Goal: Task Accomplishment & Management: Use online tool/utility

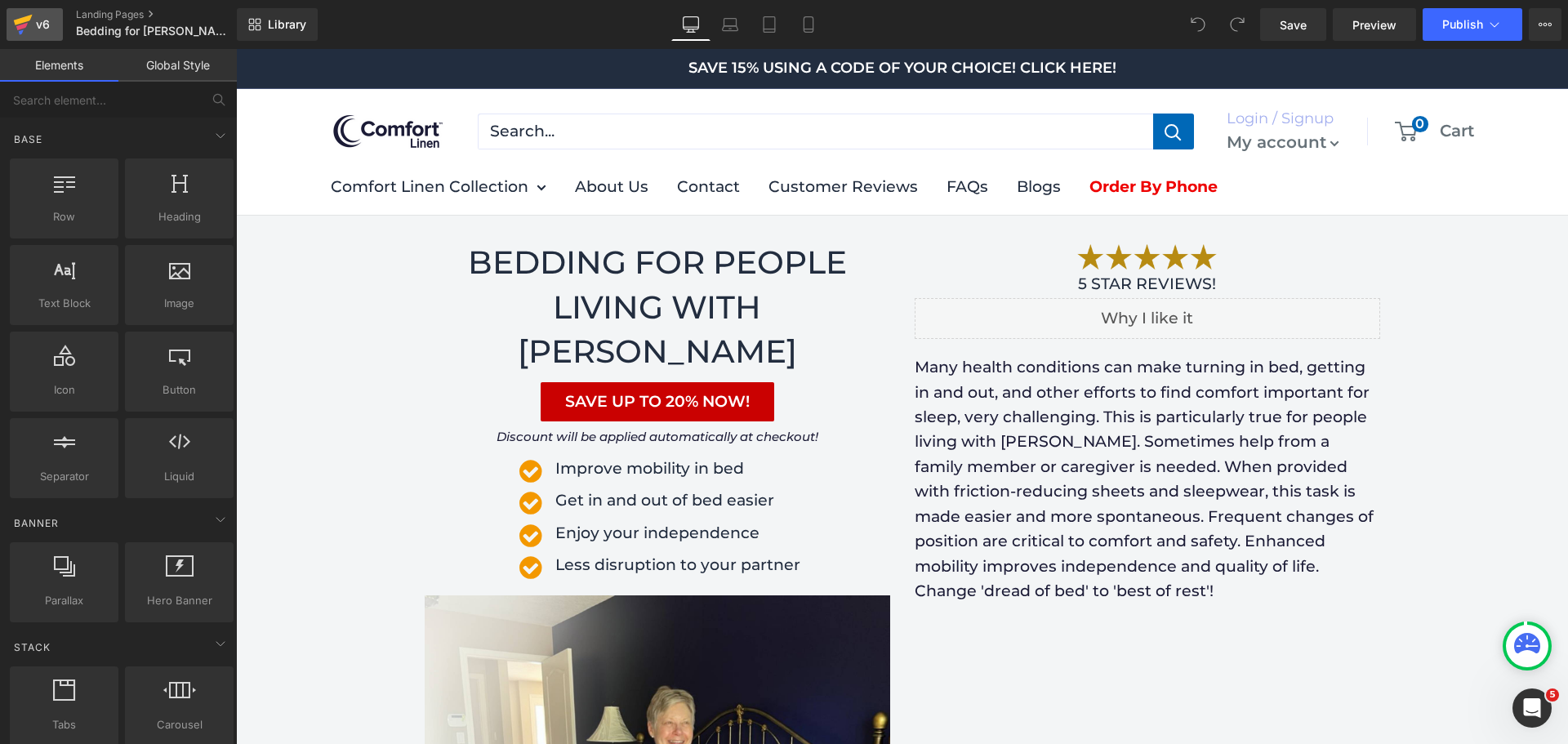
click at [35, 28] on div "v6" at bounding box center [42, 25] width 20 height 21
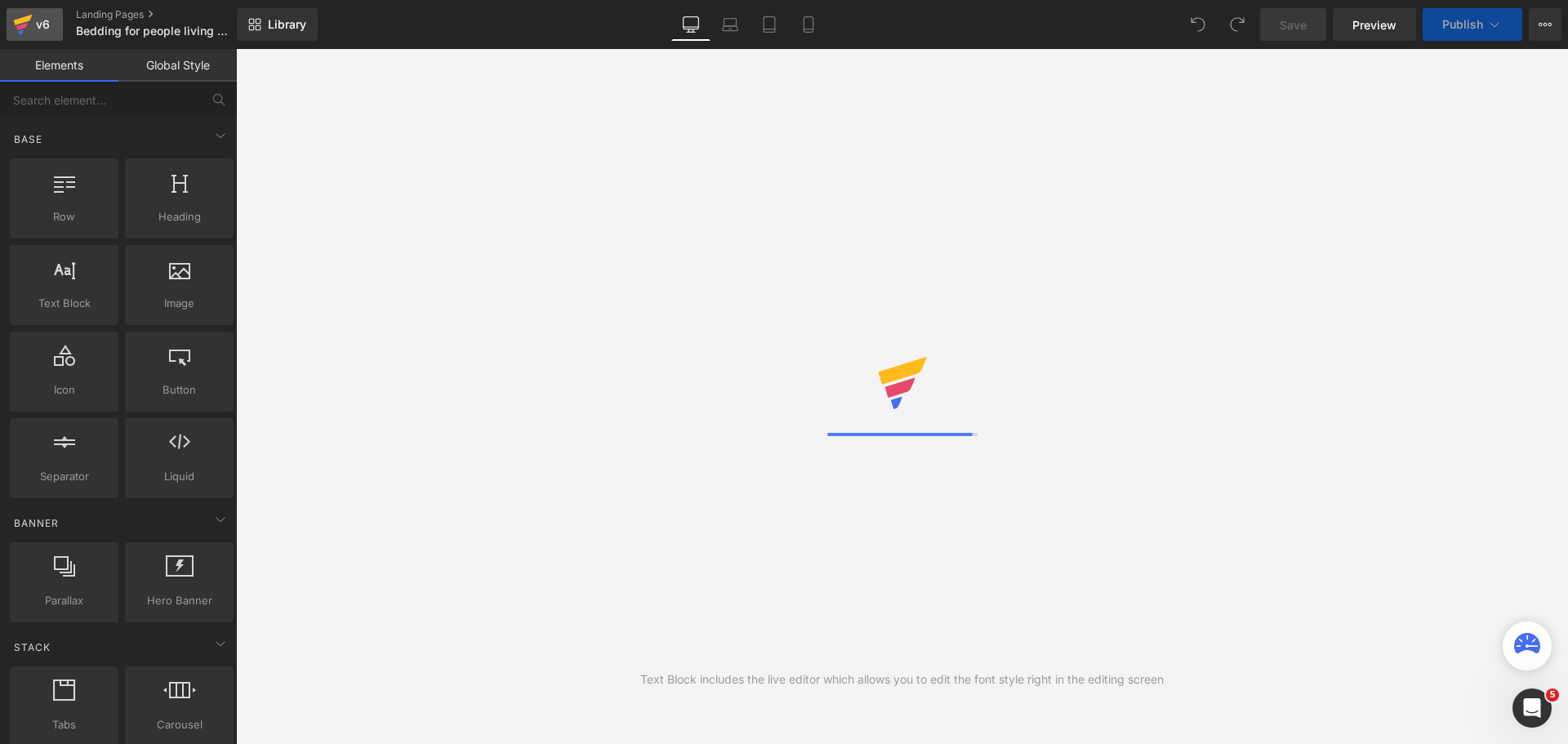
click at [33, 17] on div "v6" at bounding box center [42, 25] width 20 height 21
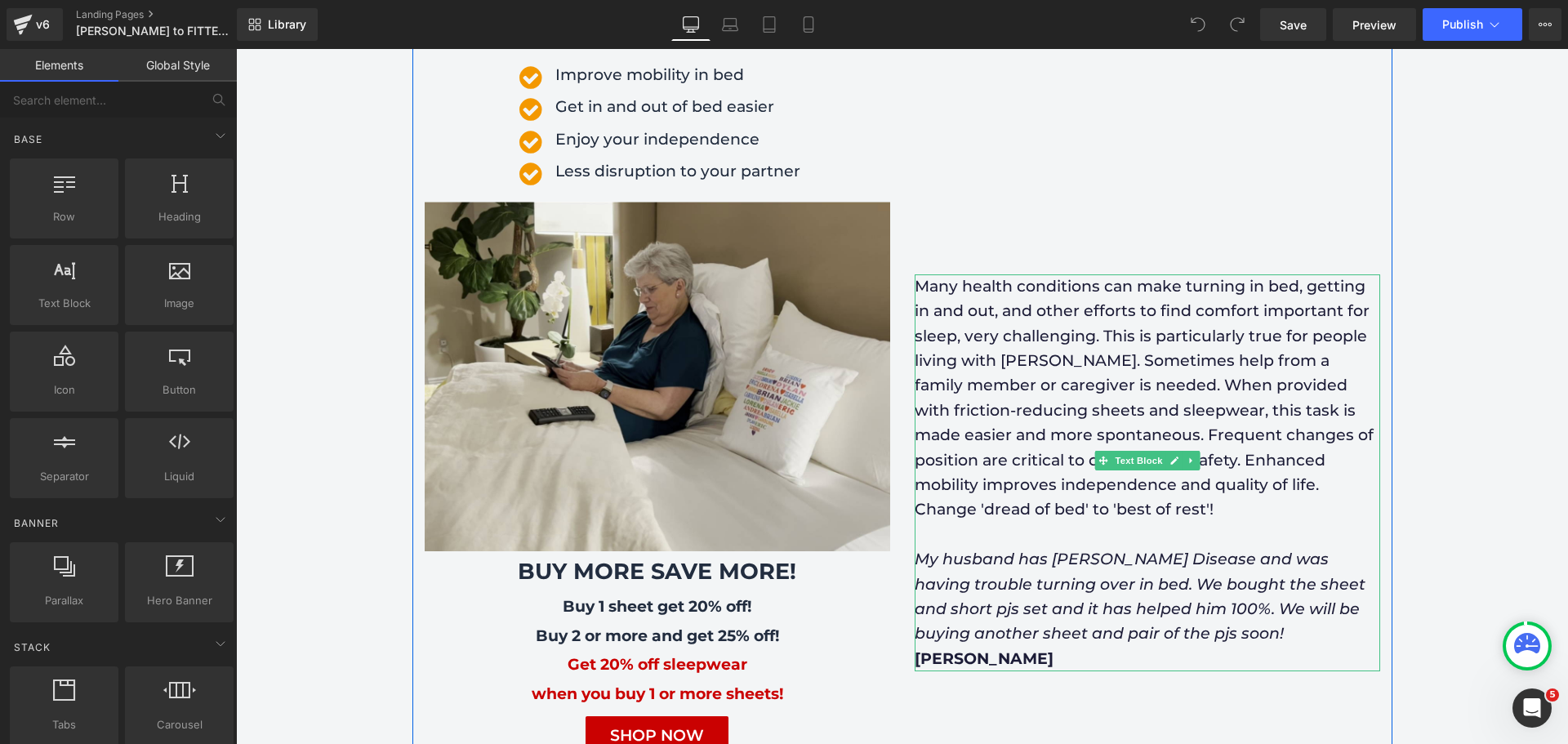
scroll to position [326, 0]
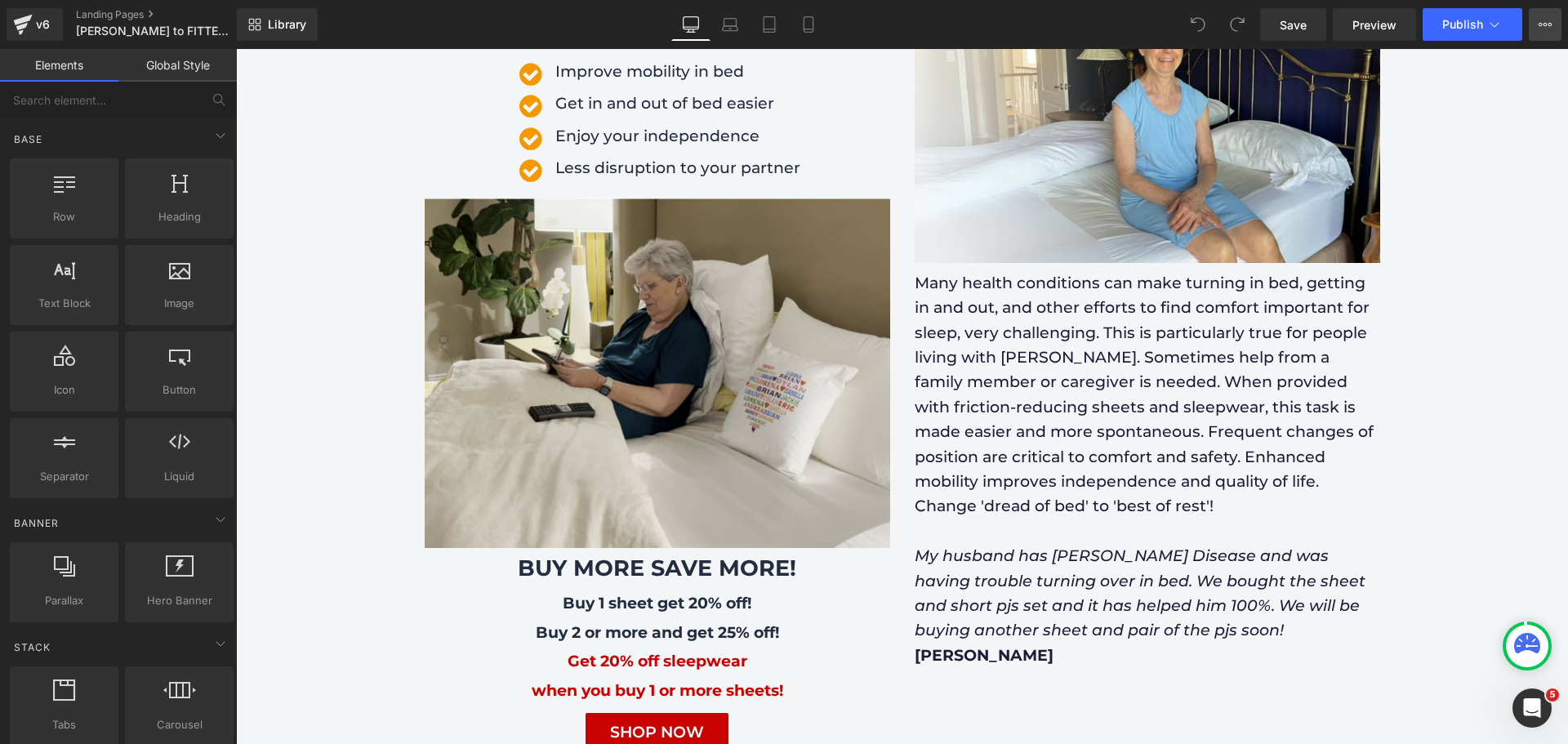
click at [1544, 26] on icon at bounding box center [1545, 25] width 4 height 4
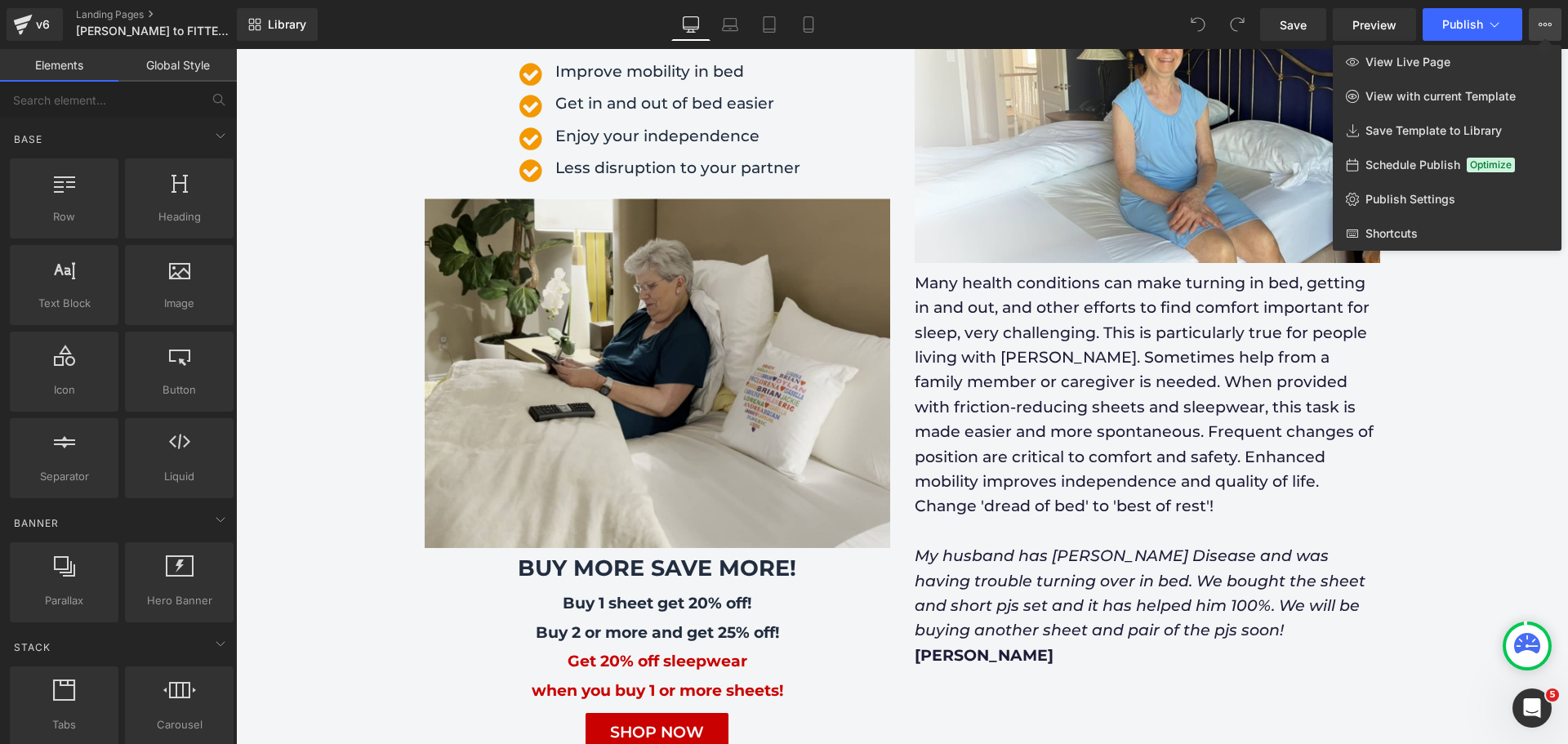
click at [992, 19] on div "Library Desktop Desktop Laptop Tablet Mobile Save Preview Publish Scheduled Vie…" at bounding box center [901, 24] width 1331 height 33
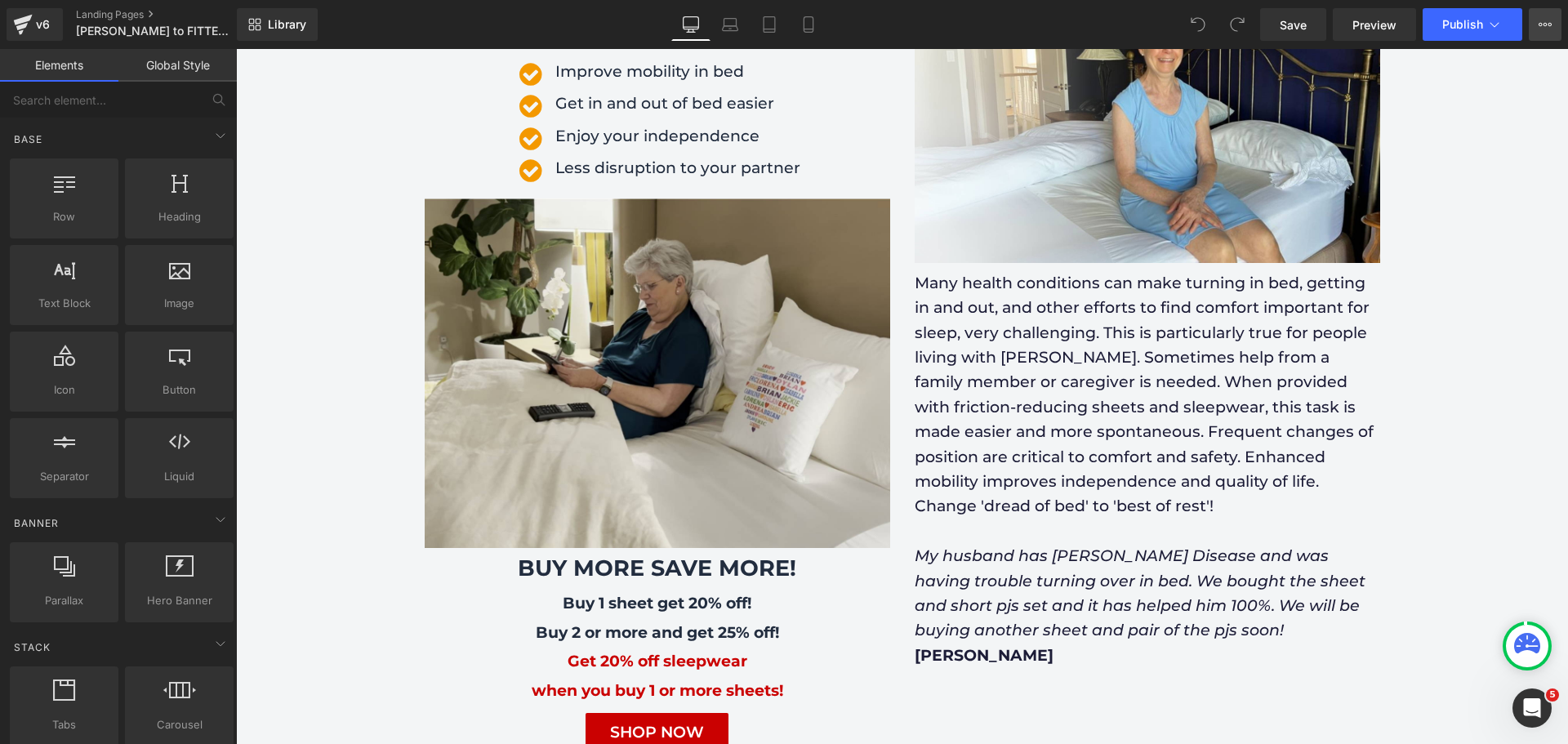
click at [1545, 28] on icon at bounding box center [1544, 24] width 13 height 13
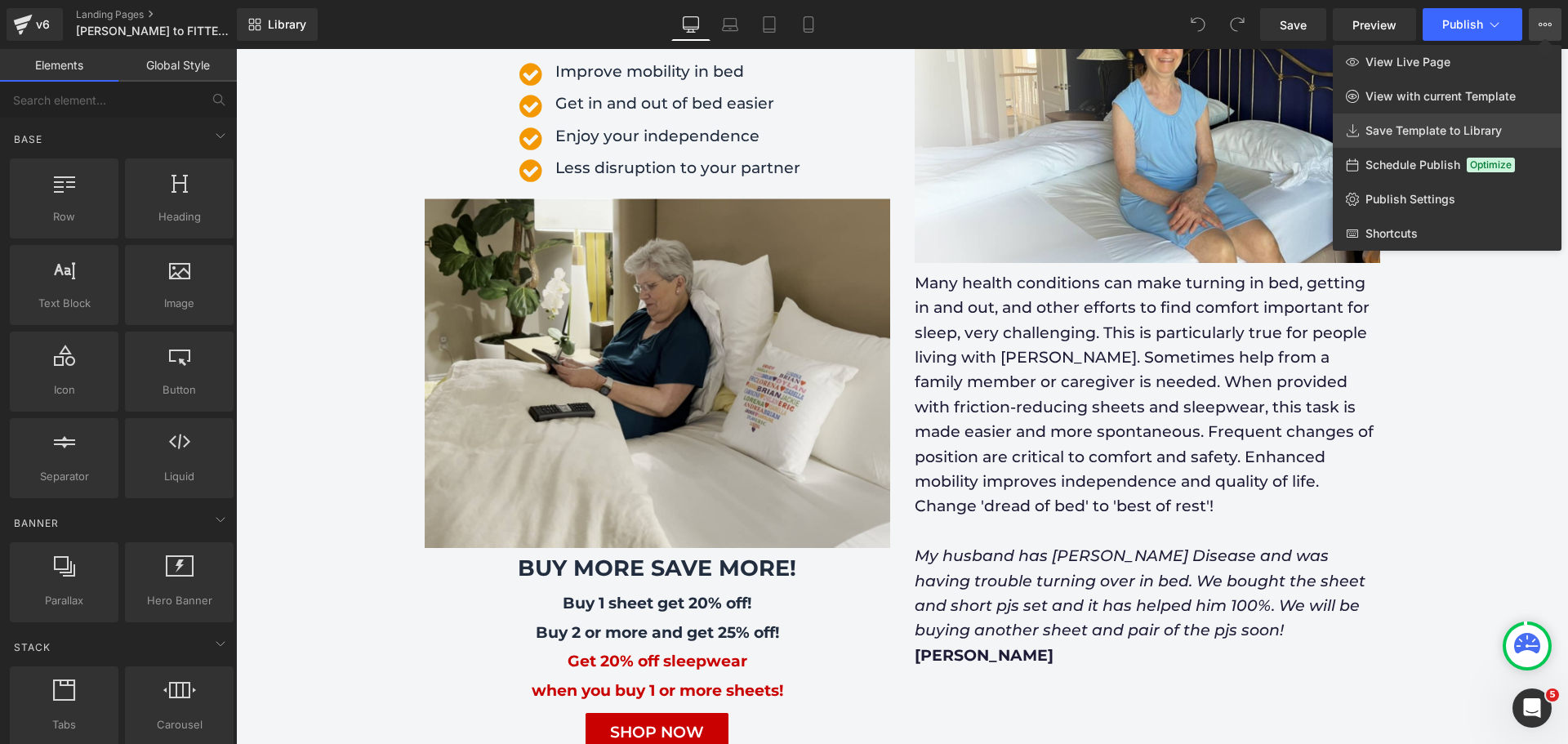
click at [1484, 131] on span "Save Template to Library" at bounding box center [1433, 130] width 136 height 15
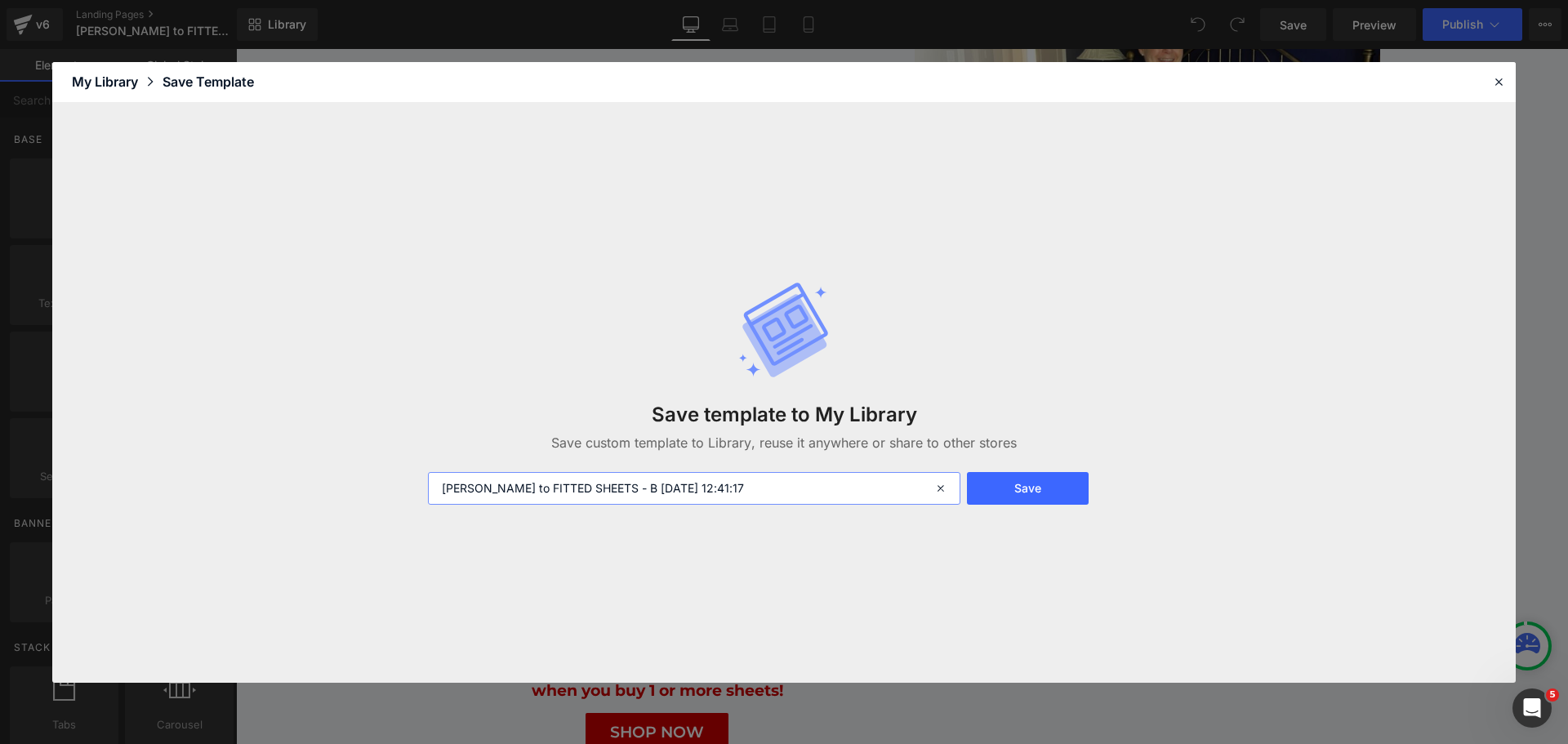
click at [573, 492] on input "PARKINSON'S to FITTED SHEETS - B 2025-09-18 12:41:17" at bounding box center [693, 488] width 532 height 33
drag, startPoint x: 520, startPoint y: 486, endPoint x: 790, endPoint y: 486, distance: 270.0
click at [790, 486] on input "PARKINSON'S to FITTED SHEETS - B 2025-09-18 12:41:17" at bounding box center [693, 488] width 532 height 33
click at [655, 528] on div "Save template to My Library Save custom template to Library, reuse it anywhere …" at bounding box center [784, 392] width 732 height 289
drag, startPoint x: 521, startPoint y: 486, endPoint x: 574, endPoint y: 487, distance: 53.0
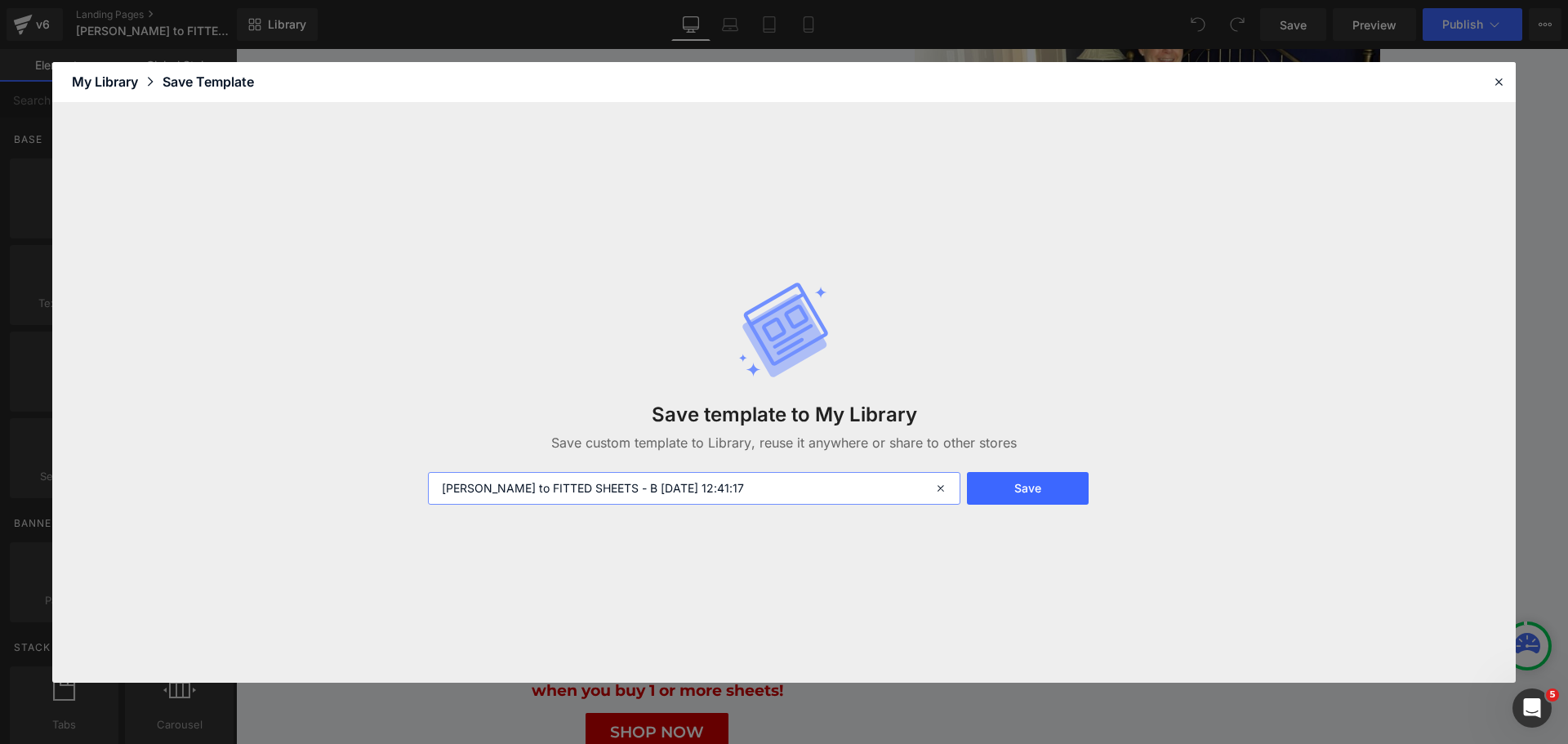
click at [574, 487] on input "PARKINSON'S to FITTED SHEETS - B 2025-09-18 12:41:17" at bounding box center [693, 488] width 532 height 33
click at [715, 573] on div "Save template to My Library Save custom template to Library, reuse it anywhere …" at bounding box center [784, 392] width 1463 height 580
click at [1030, 488] on button "Save" at bounding box center [1027, 488] width 121 height 33
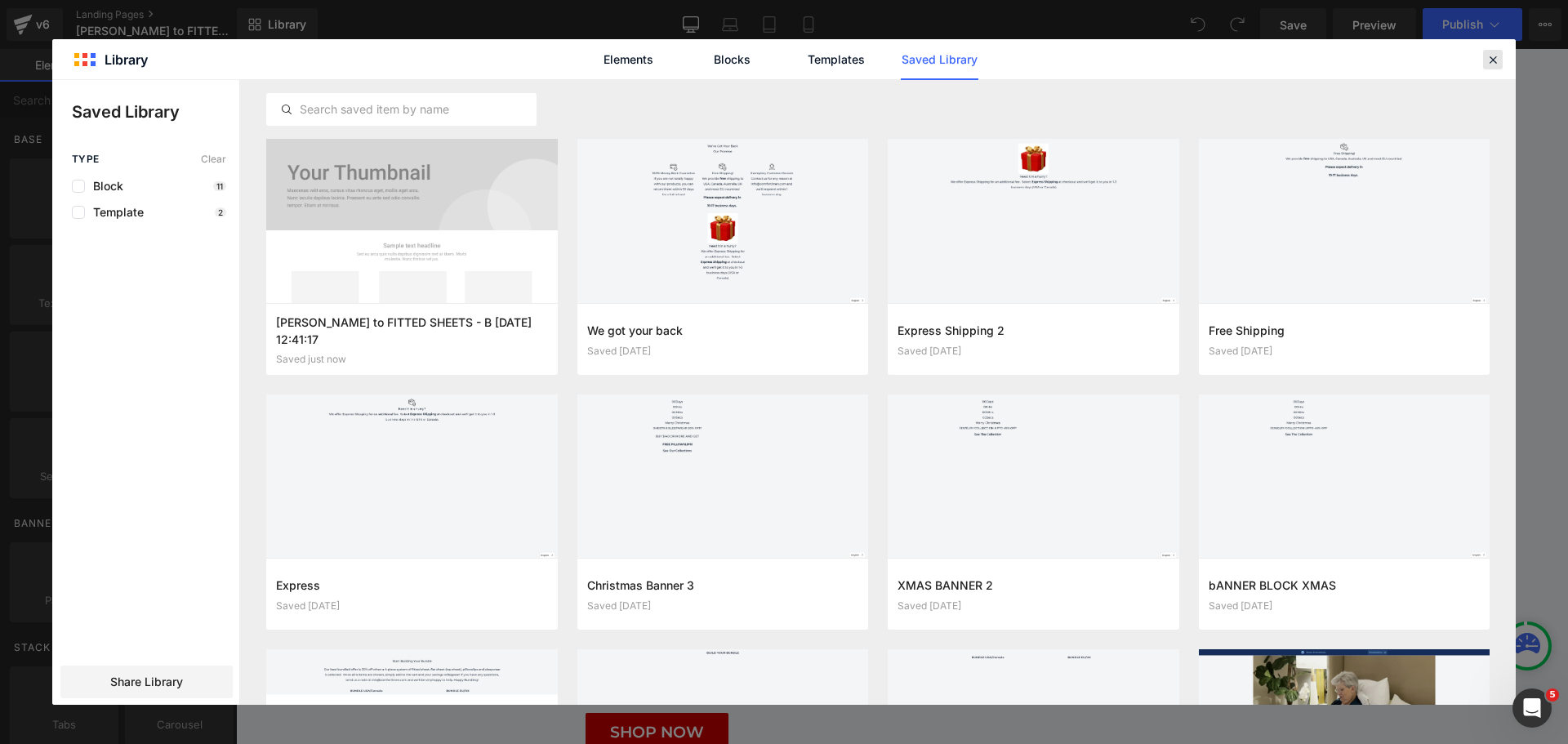
click at [1487, 60] on icon at bounding box center [1492, 59] width 15 height 15
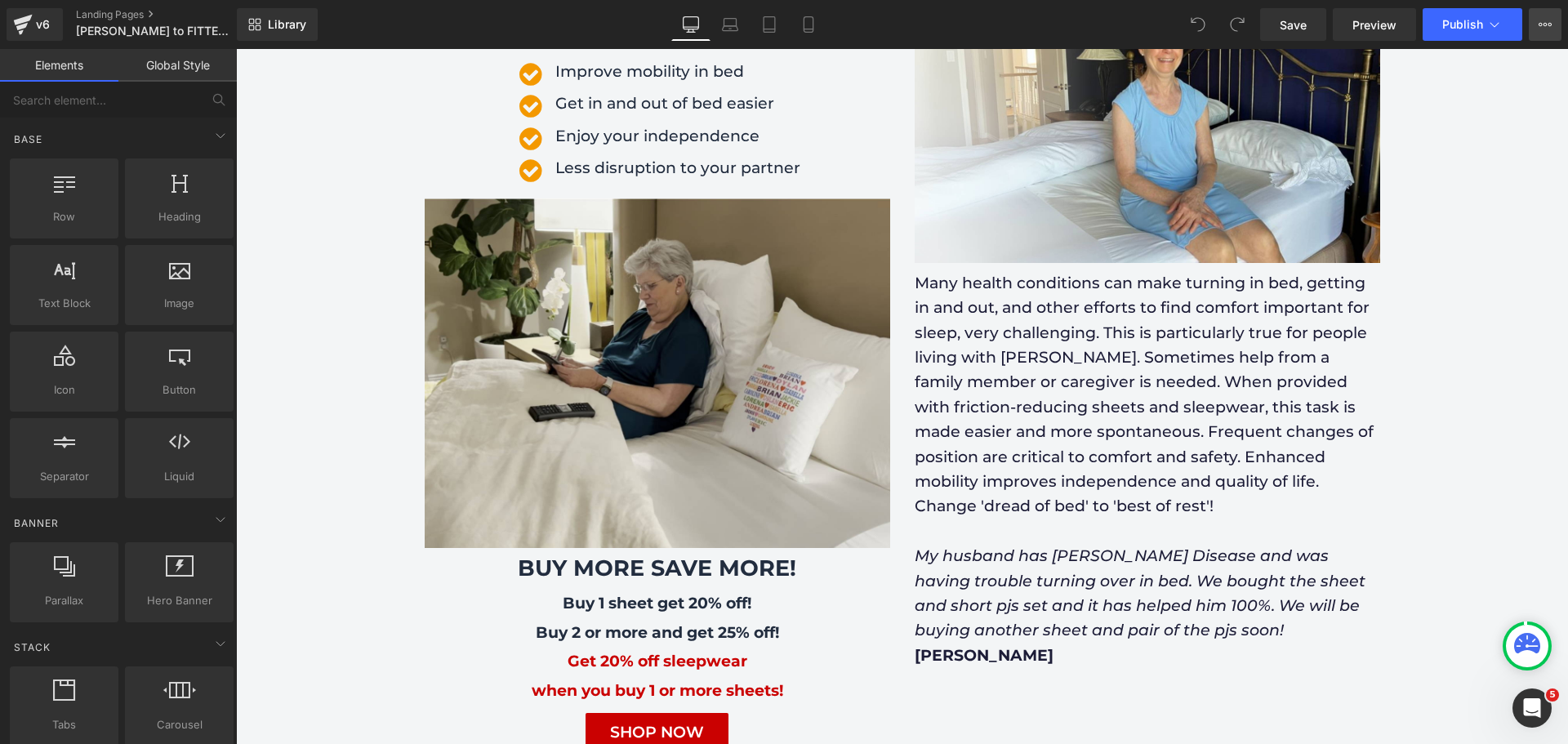
drag, startPoint x: 1253, startPoint y: 57, endPoint x: 1545, endPoint y: 29, distance: 293.3
click at [1545, 29] on icon at bounding box center [1544, 24] width 13 height 13
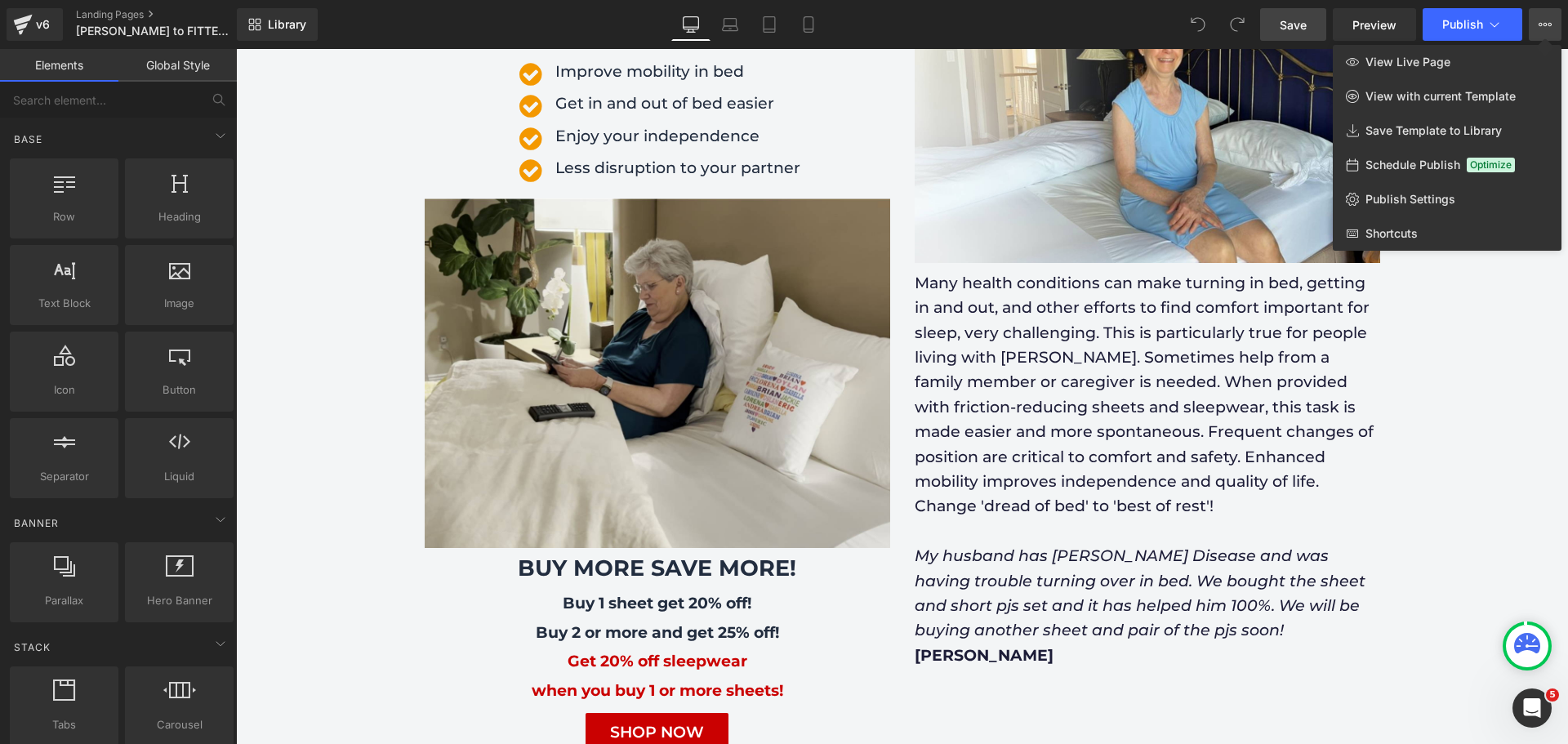
click at [1299, 27] on span "Save" at bounding box center [1293, 25] width 27 height 17
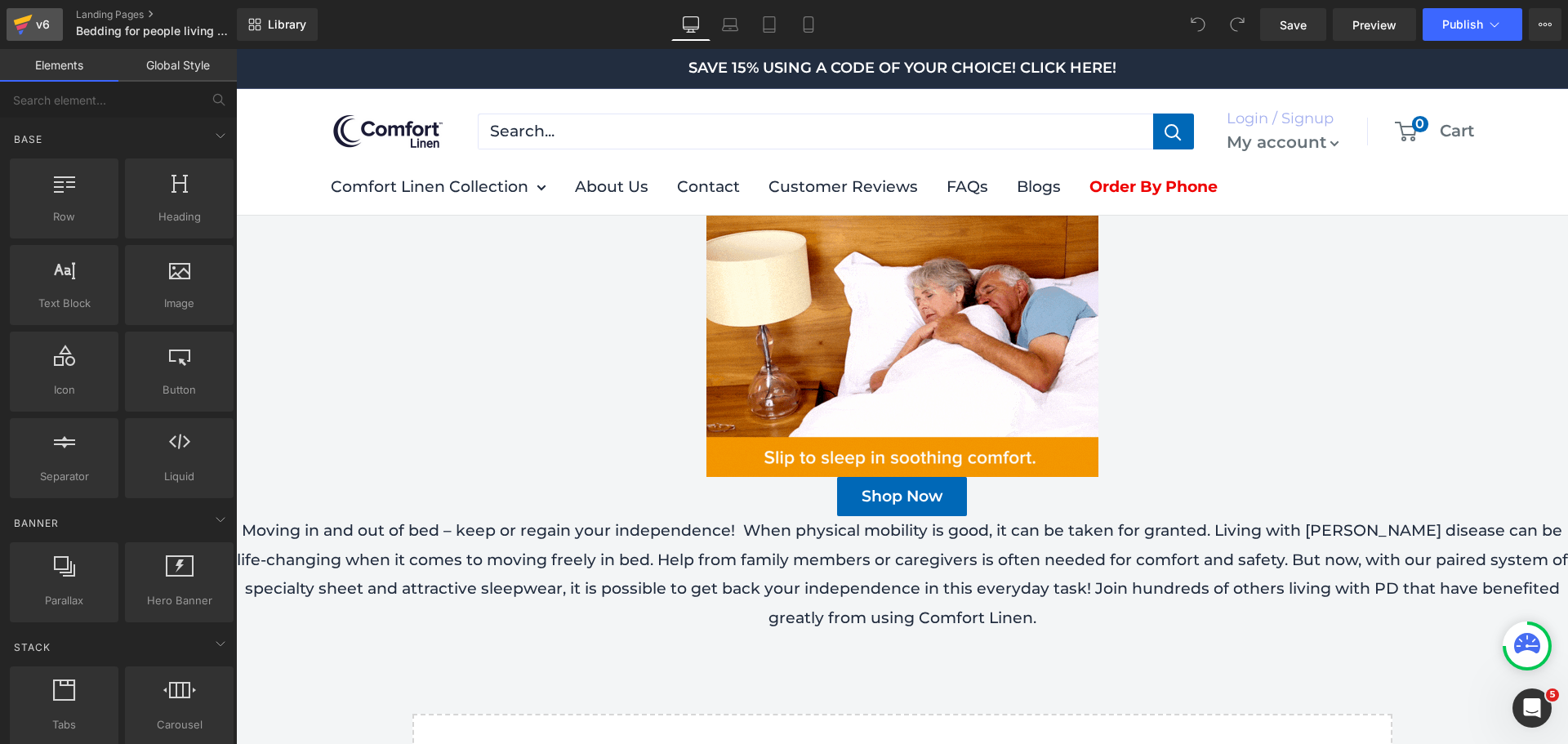
click at [27, 27] on icon at bounding box center [23, 25] width 19 height 40
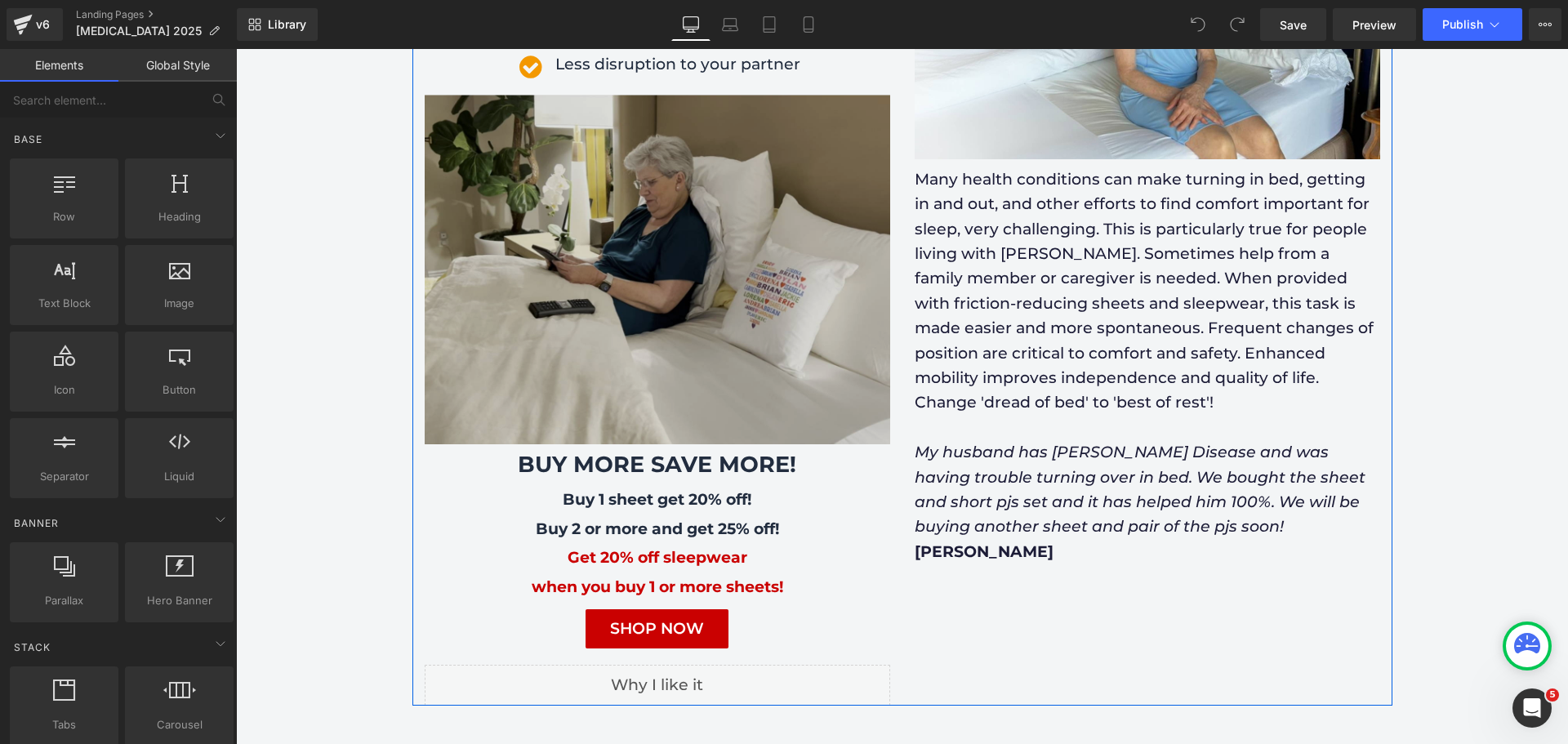
scroll to position [490, 0]
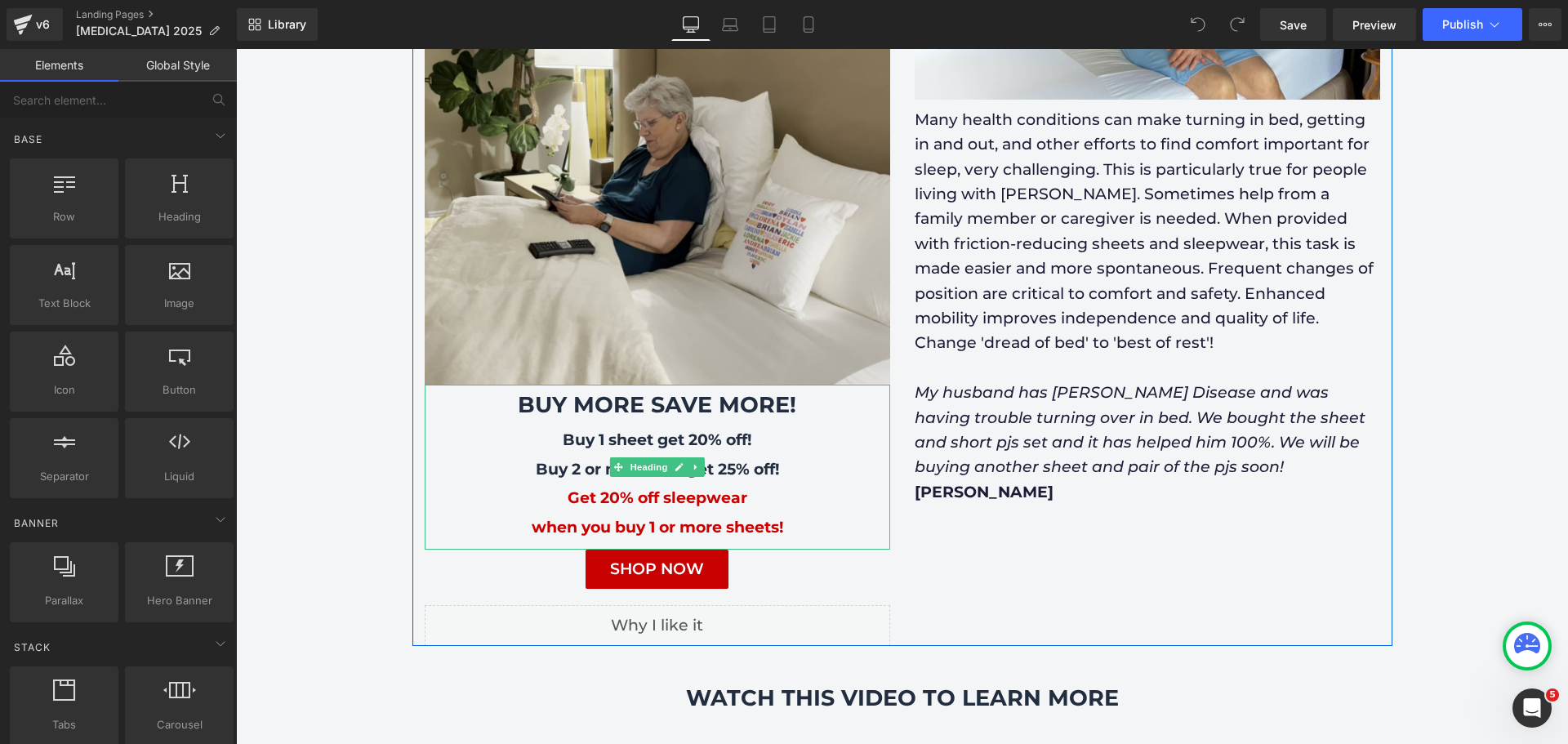
click at [763, 391] on b "BUY MORE SAVE MORE!" at bounding box center [657, 405] width 279 height 27
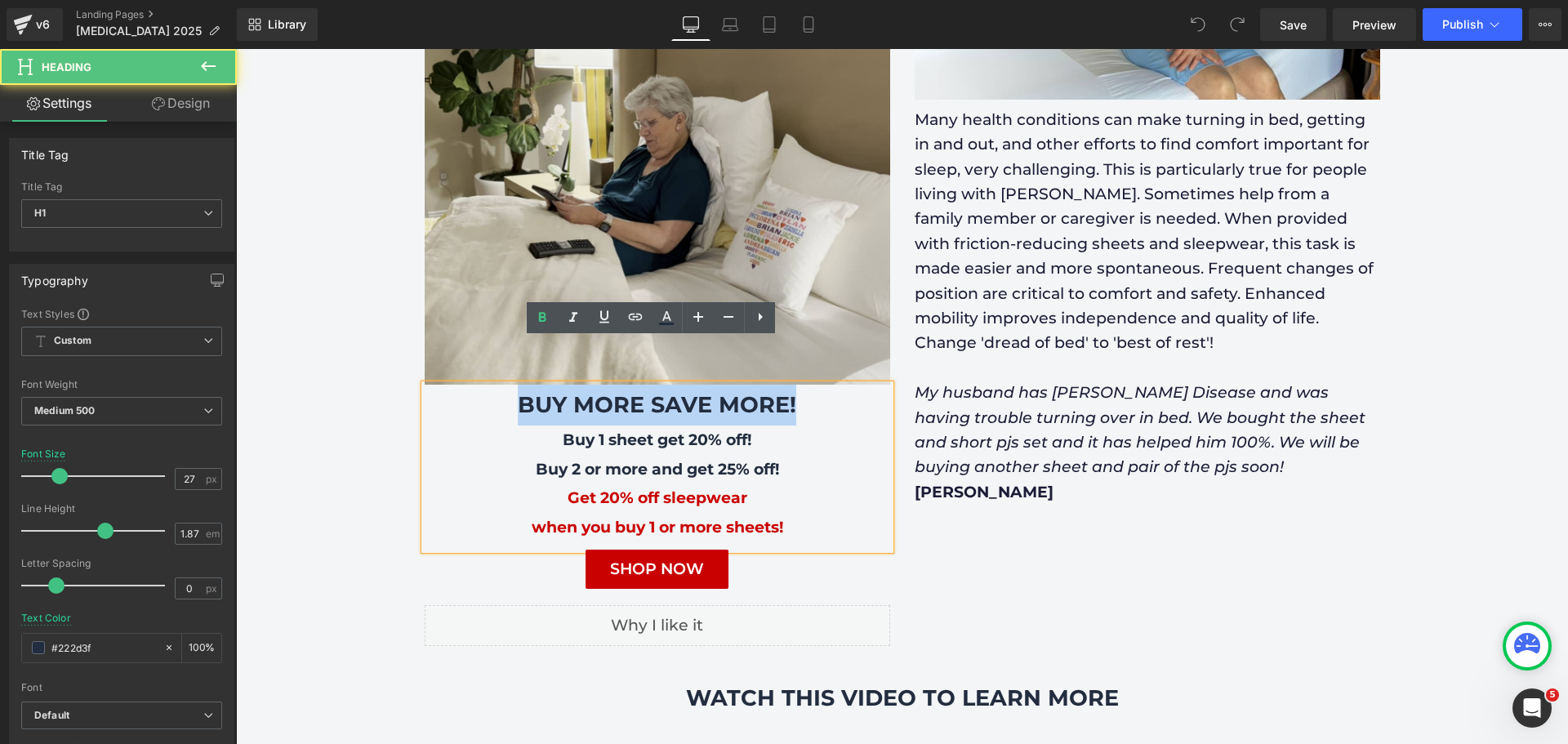
drag, startPoint x: 797, startPoint y: 359, endPoint x: 512, endPoint y: 359, distance: 285.0
click at [512, 384] on h1 "BUY MORE SAVE MORE!" at bounding box center [657, 405] width 465 height 40
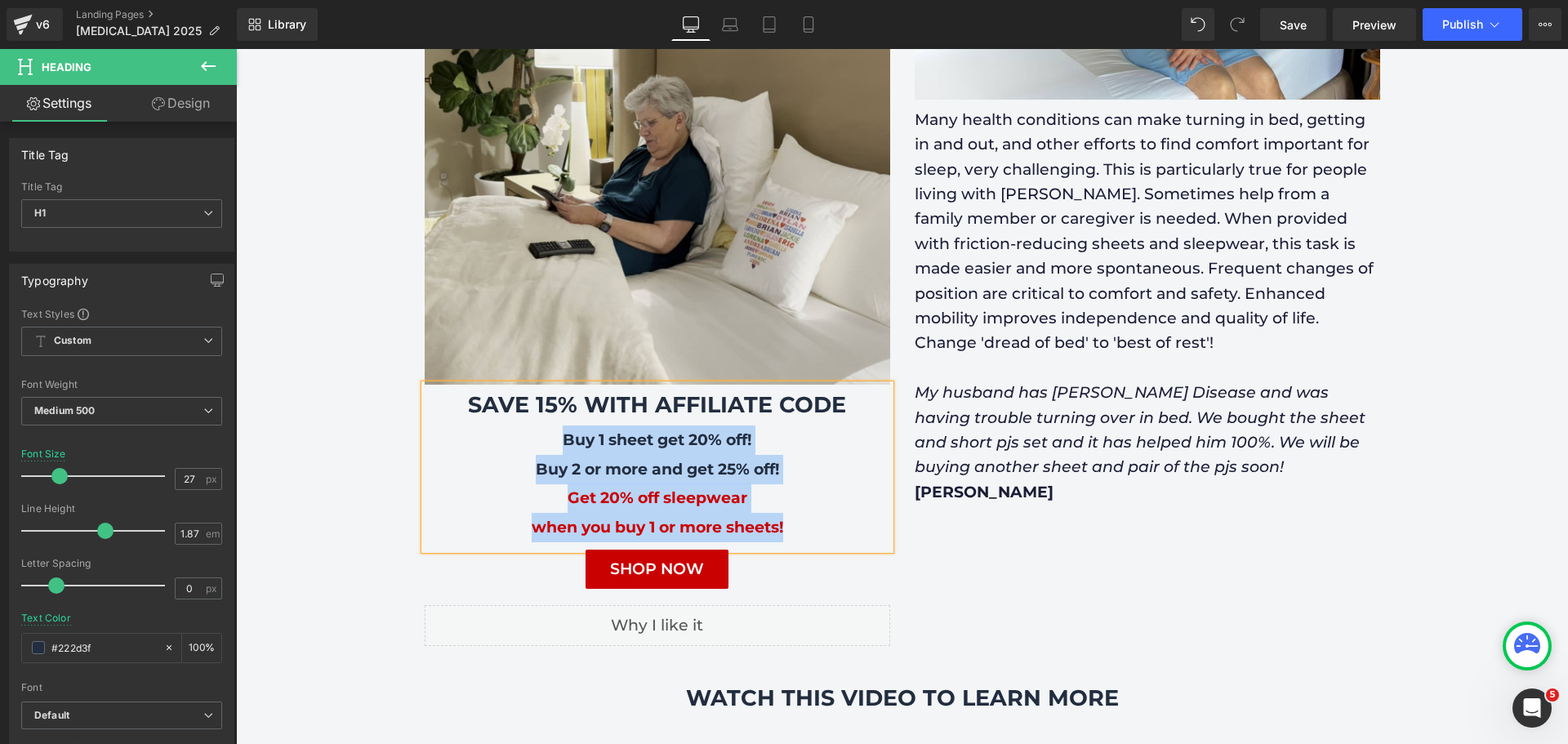
drag, startPoint x: 558, startPoint y: 397, endPoint x: 781, endPoint y: 485, distance: 239.7
click at [781, 485] on div "SAVE 15% WITH AFFILIATE CODE Buy 1 sheet get 20% off! Buy 2 or more and get 25%…" at bounding box center [657, 467] width 465 height 165
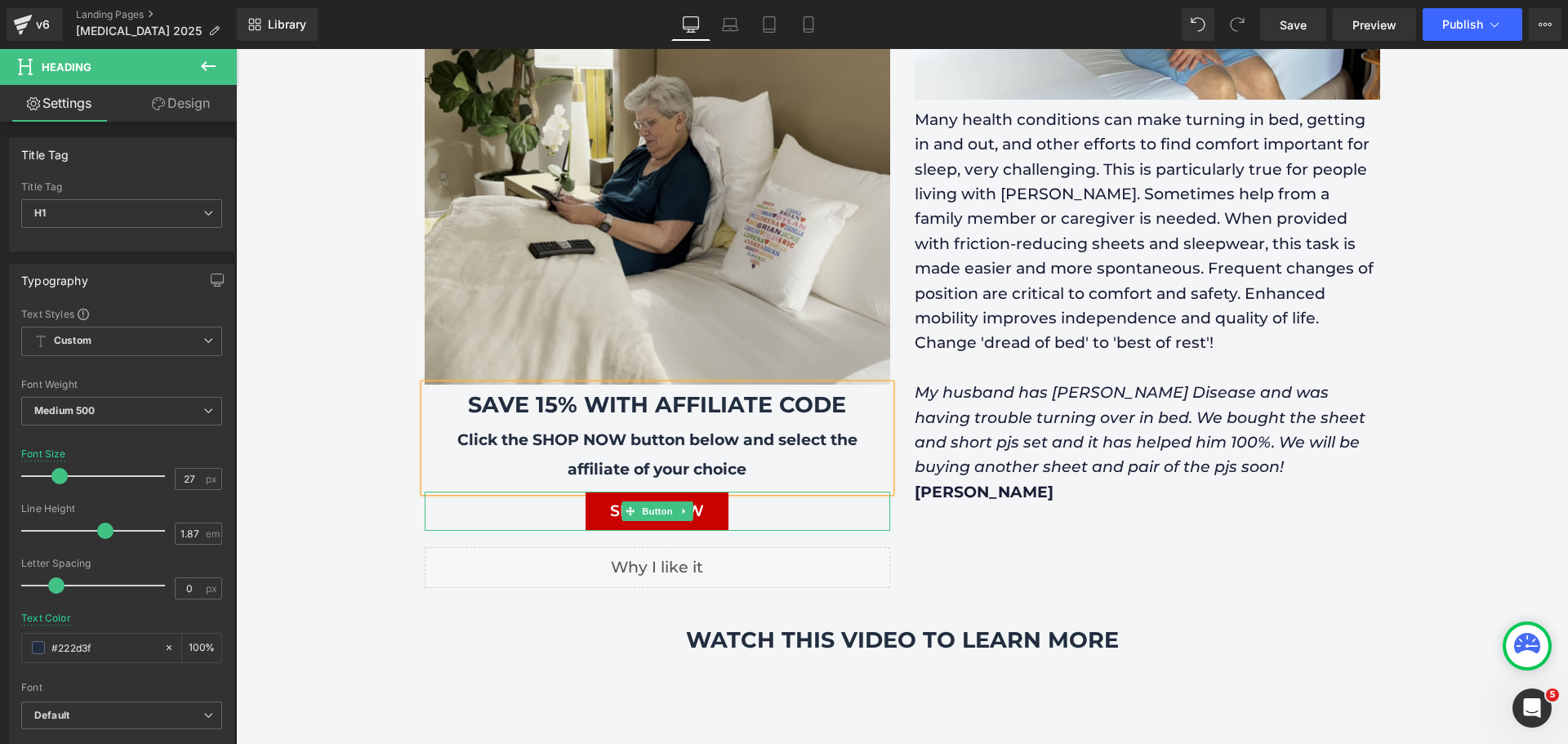
click at [708, 492] on link "SHOP NOW" at bounding box center [657, 511] width 142 height 40
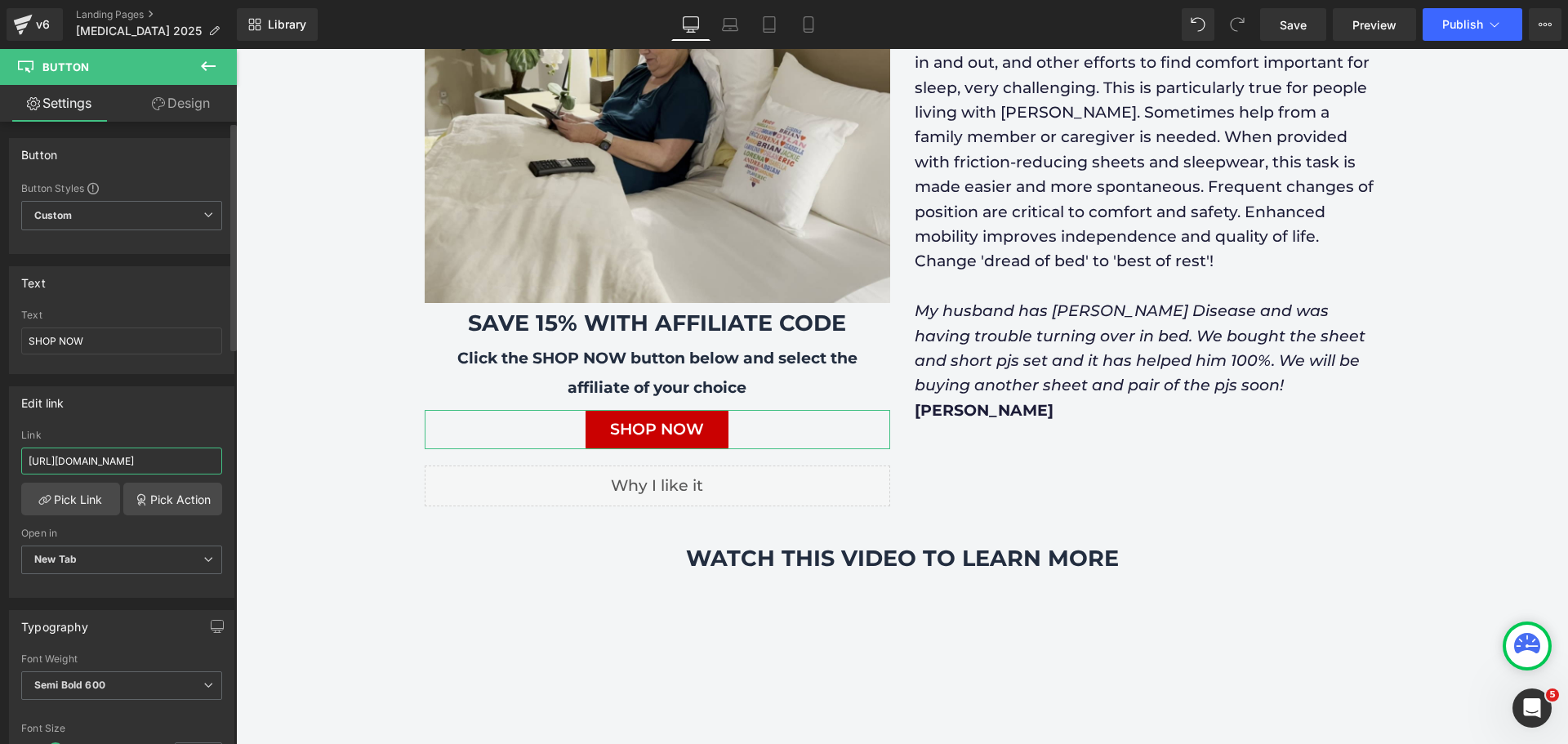
scroll to position [0, 51]
drag, startPoint x: 28, startPoint y: 459, endPoint x: 217, endPoint y: 461, distance: 189.0
click at [217, 461] on div "[URL][DOMAIN_NAME] Link [URL][DOMAIN_NAME] Pick Link Pick Action Current Tab Ne…" at bounding box center [121, 513] width 223 height 167
type input "[URL][DOMAIN_NAME]"
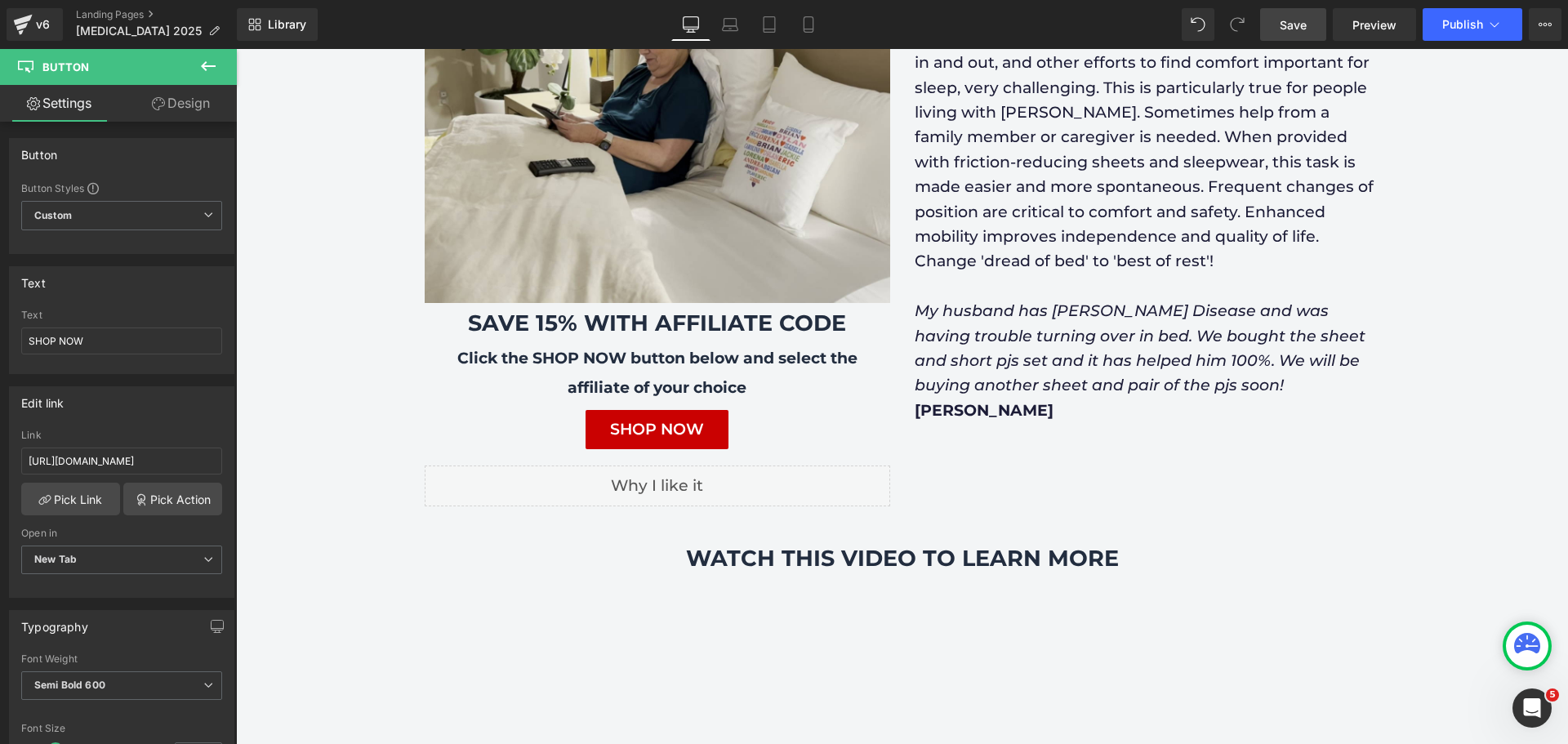
scroll to position [0, 0]
click at [1293, 30] on span "Save" at bounding box center [1293, 25] width 27 height 17
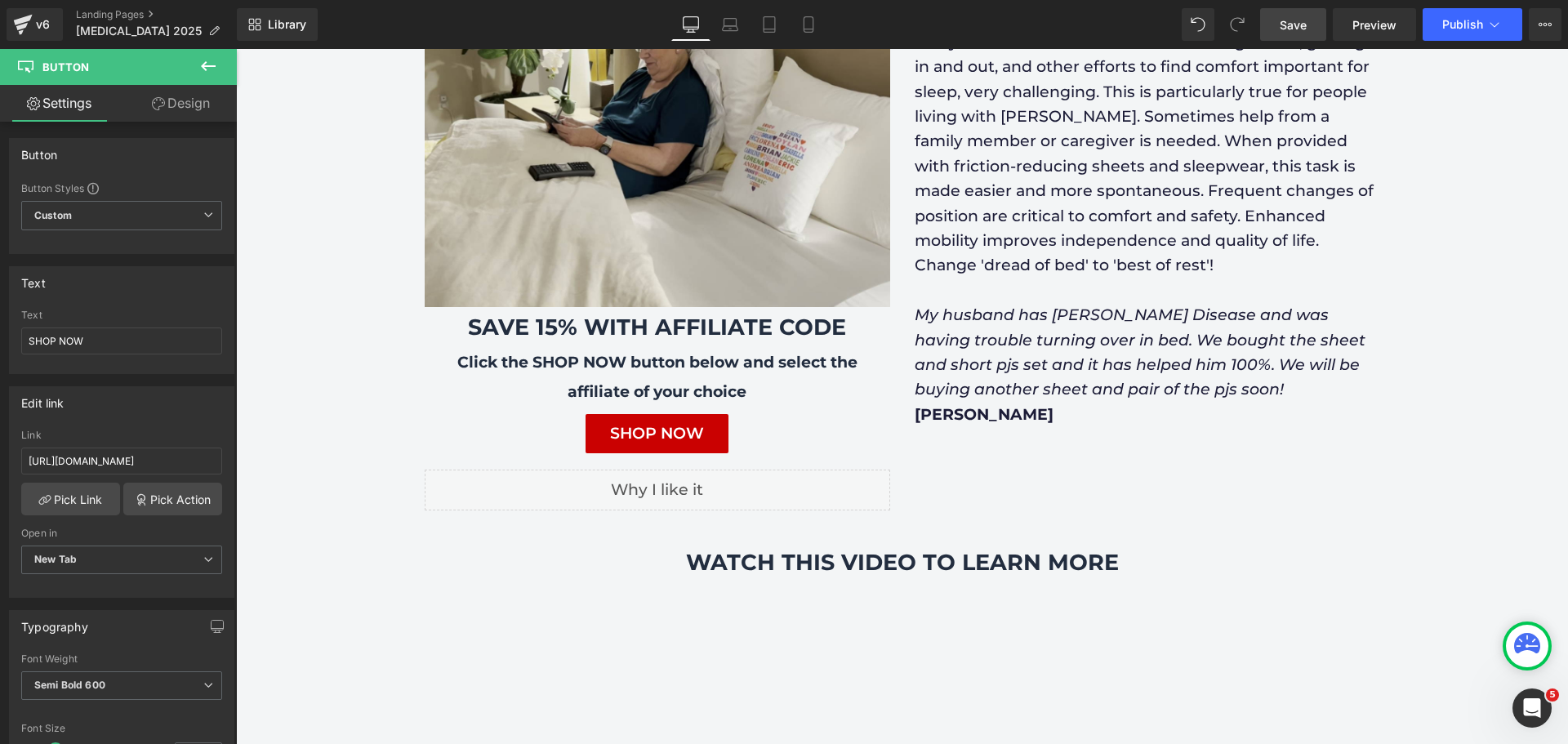
scroll to position [490, 0]
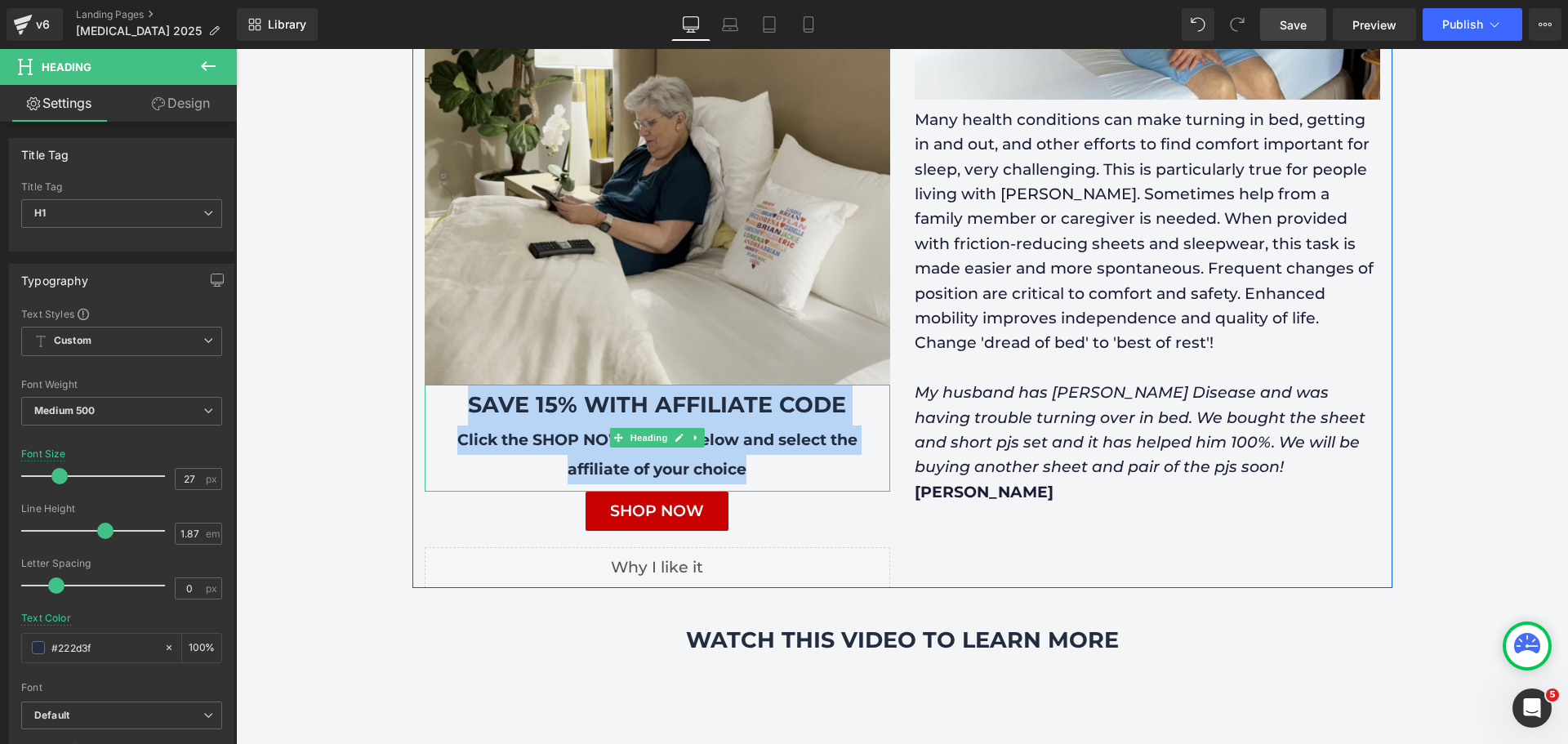
drag, startPoint x: 463, startPoint y: 356, endPoint x: 754, endPoint y: 426, distance: 299.3
click at [754, 426] on div "SAVE 15% WITH AFFILIATE CODE Click the SHOP NOW button below and select the aff…" at bounding box center [657, 438] width 465 height 108
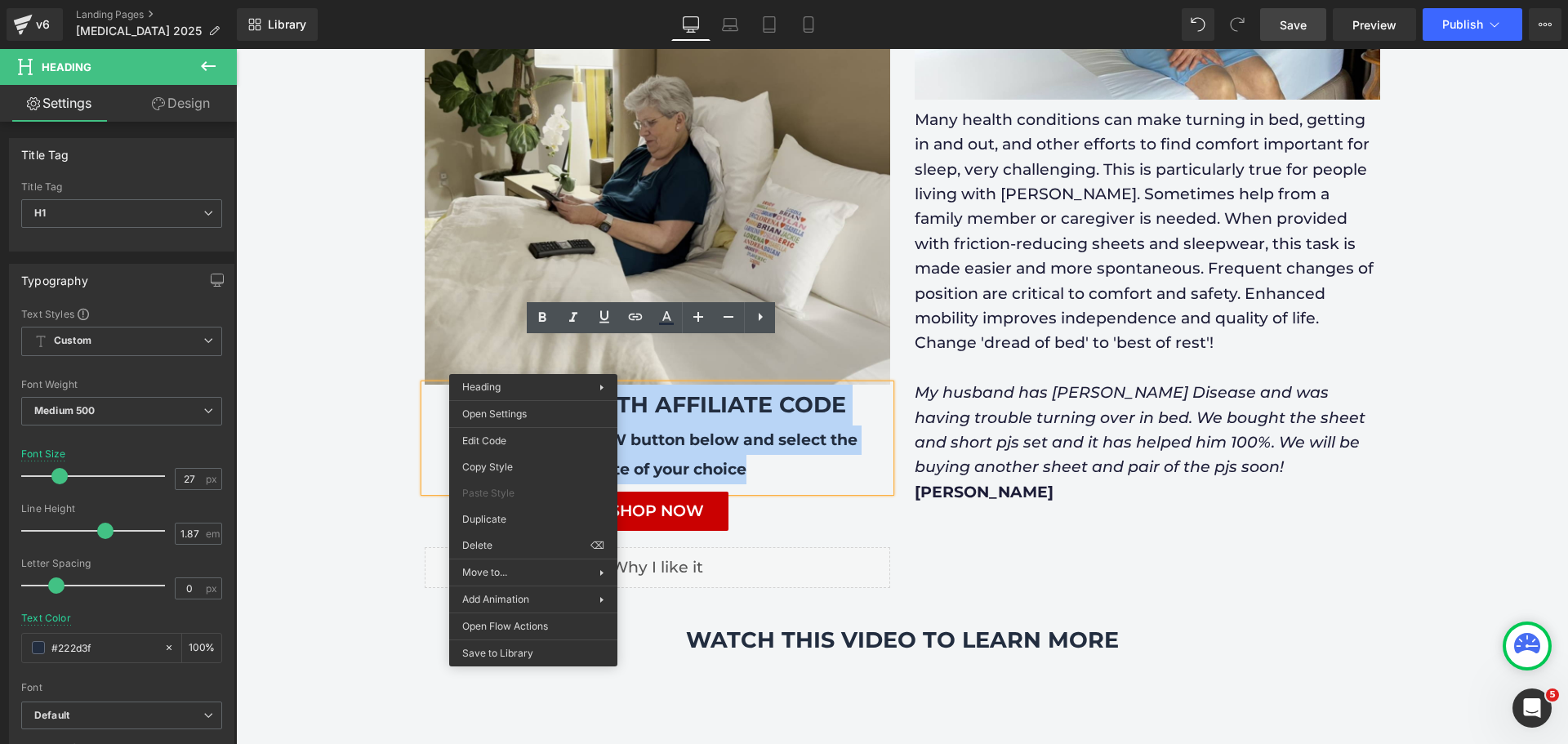
click at [765, 426] on div "Click the SHOP NOW button below and select the affiliate of your choice" at bounding box center [657, 455] width 465 height 58
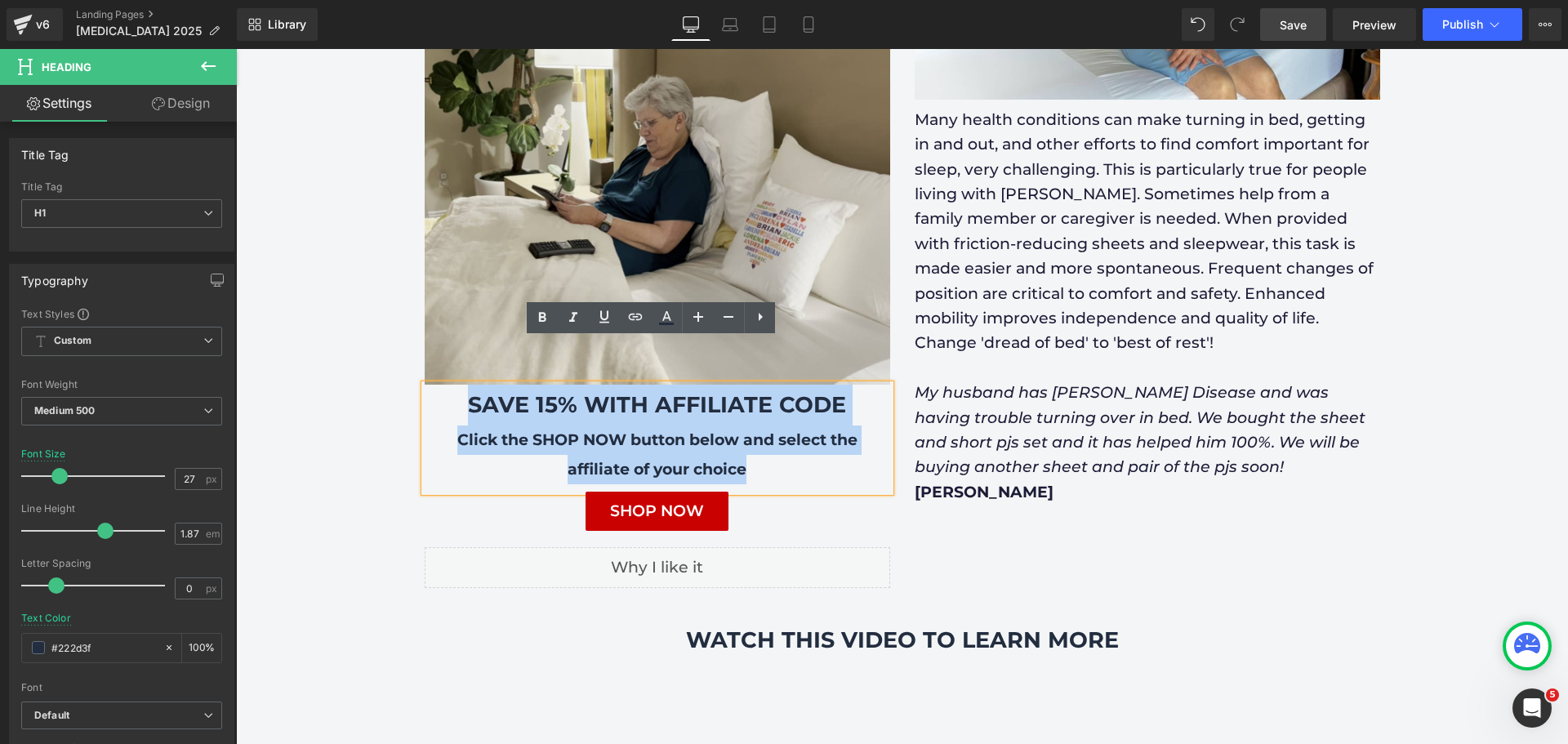
drag, startPoint x: 761, startPoint y: 426, endPoint x: 462, endPoint y: 365, distance: 305.2
click at [462, 384] on div "SAVE 15% WITH AFFILIATE CODE Click the SHOP NOW button below and select the aff…" at bounding box center [657, 438] width 465 height 108
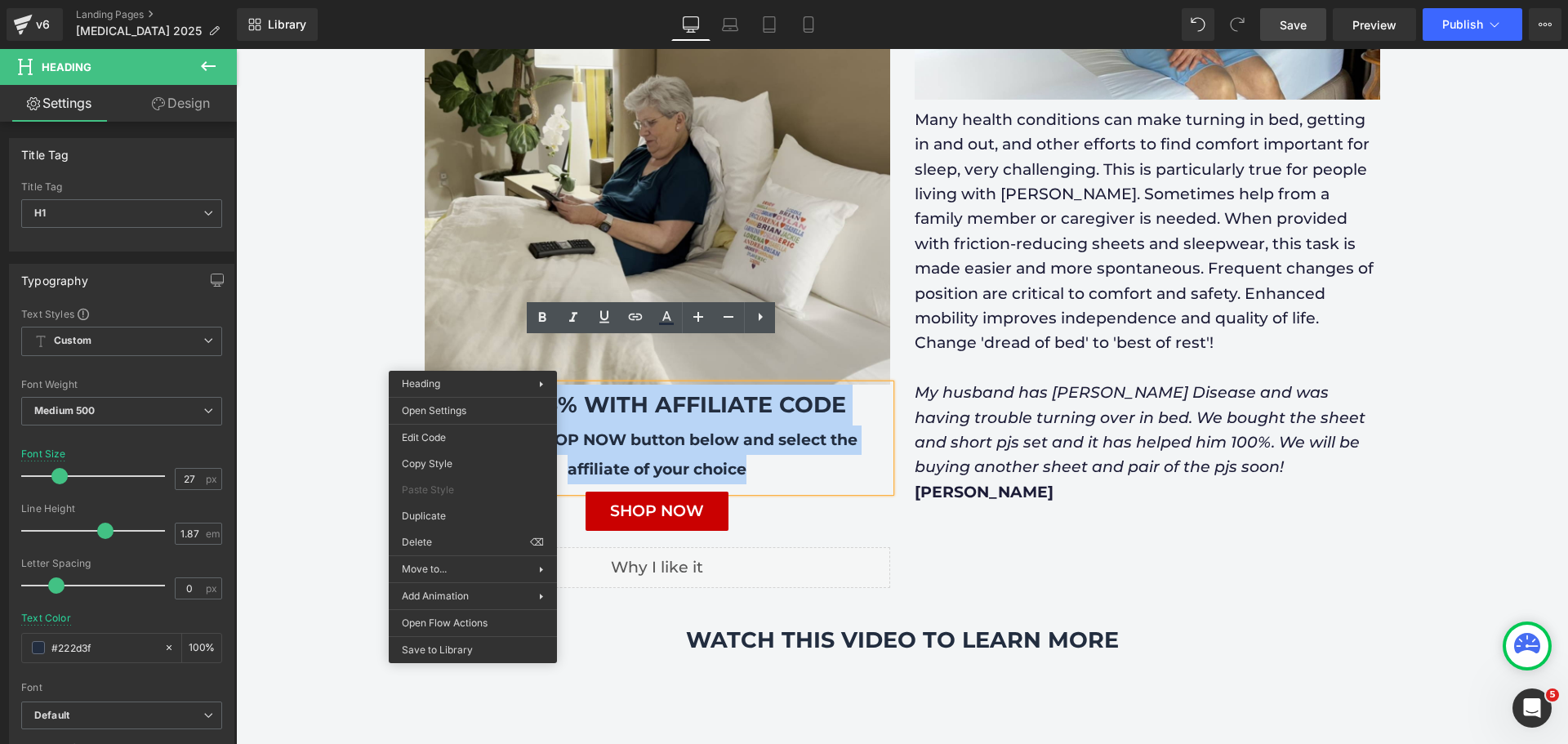
click at [814, 439] on div "Click the SHOP NOW button below and select the affiliate of your choice" at bounding box center [657, 455] width 465 height 58
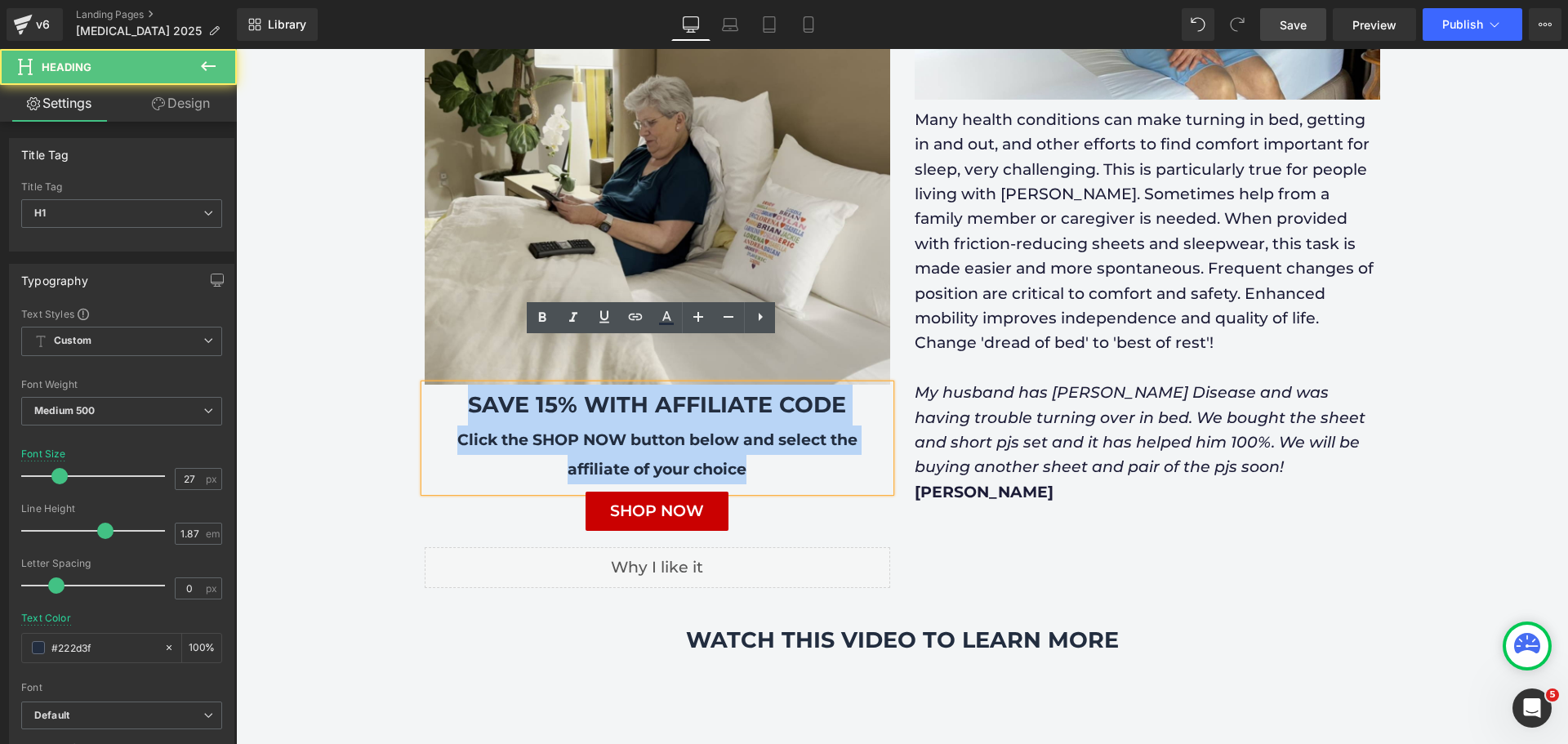
drag, startPoint x: 467, startPoint y: 361, endPoint x: 761, endPoint y: 415, distance: 298.9
click at [761, 415] on div "SAVE 15% WITH AFFILIATE CODE Click the SHOP NOW button below and select the aff…" at bounding box center [657, 438] width 465 height 108
copy div "SAVE 15% WITH AFFILIATE CODE Click the SHOP NOW button below and select the aff…"
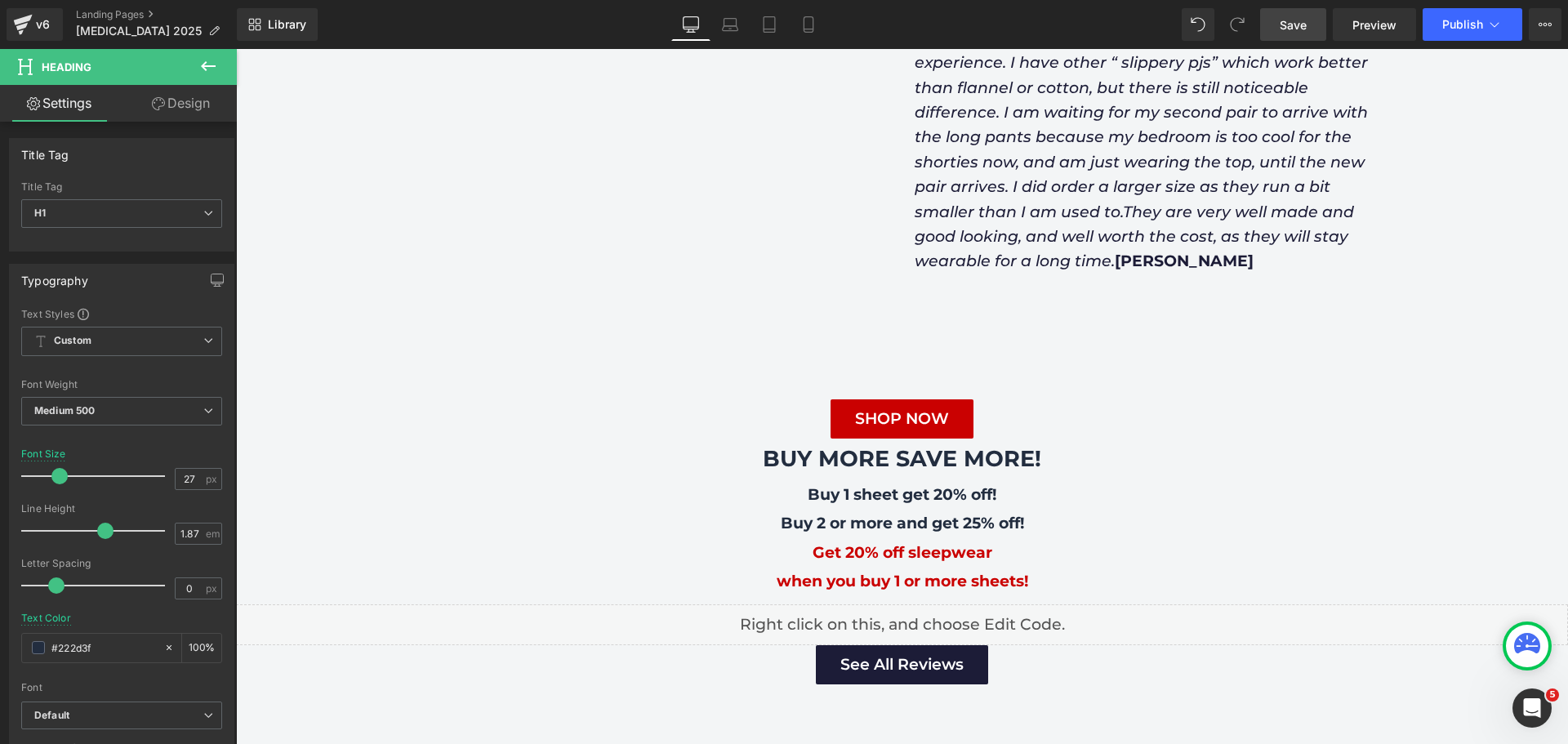
scroll to position [2613, 0]
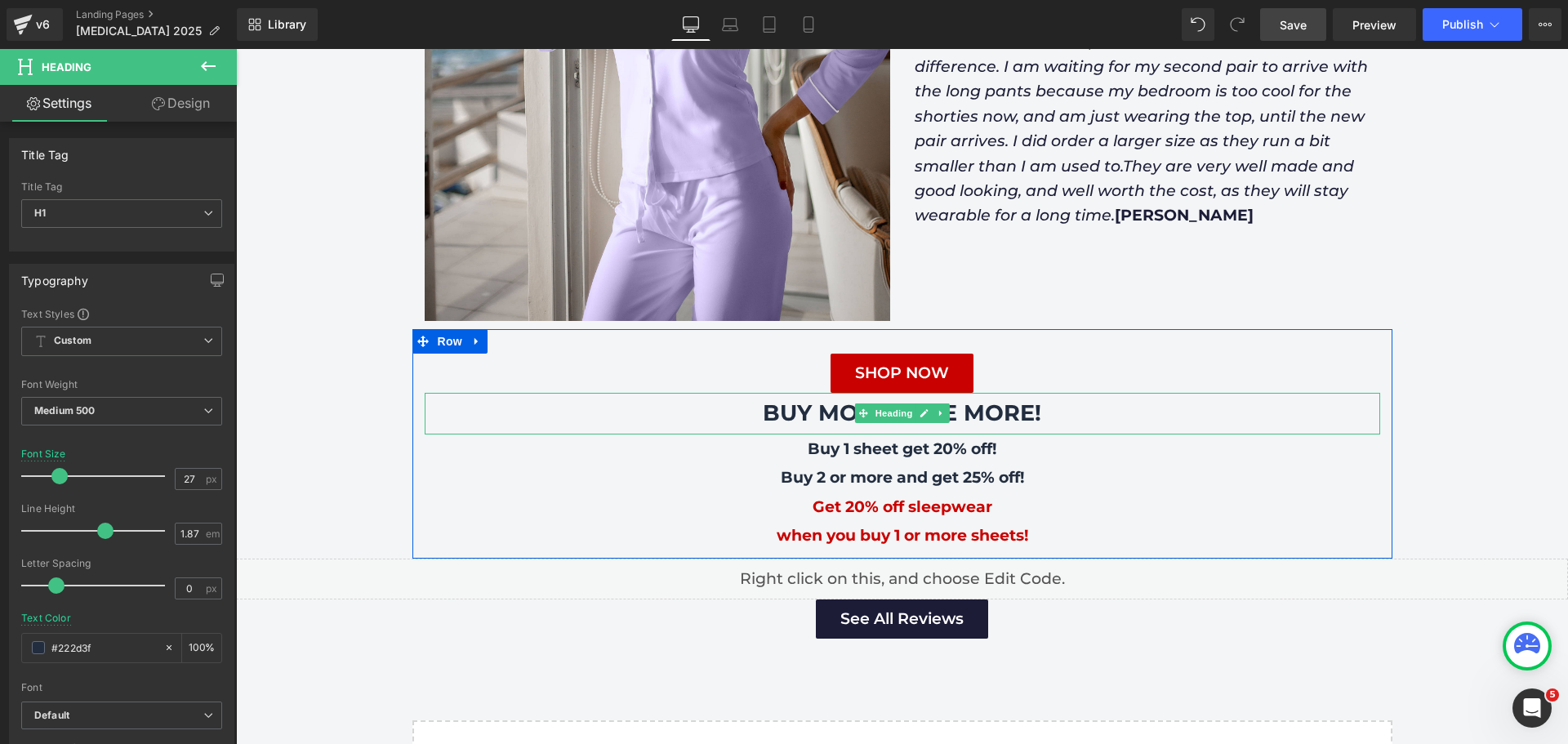
click at [767, 399] on b "BUY MORE SAVE MORE!" at bounding box center [901, 412] width 279 height 27
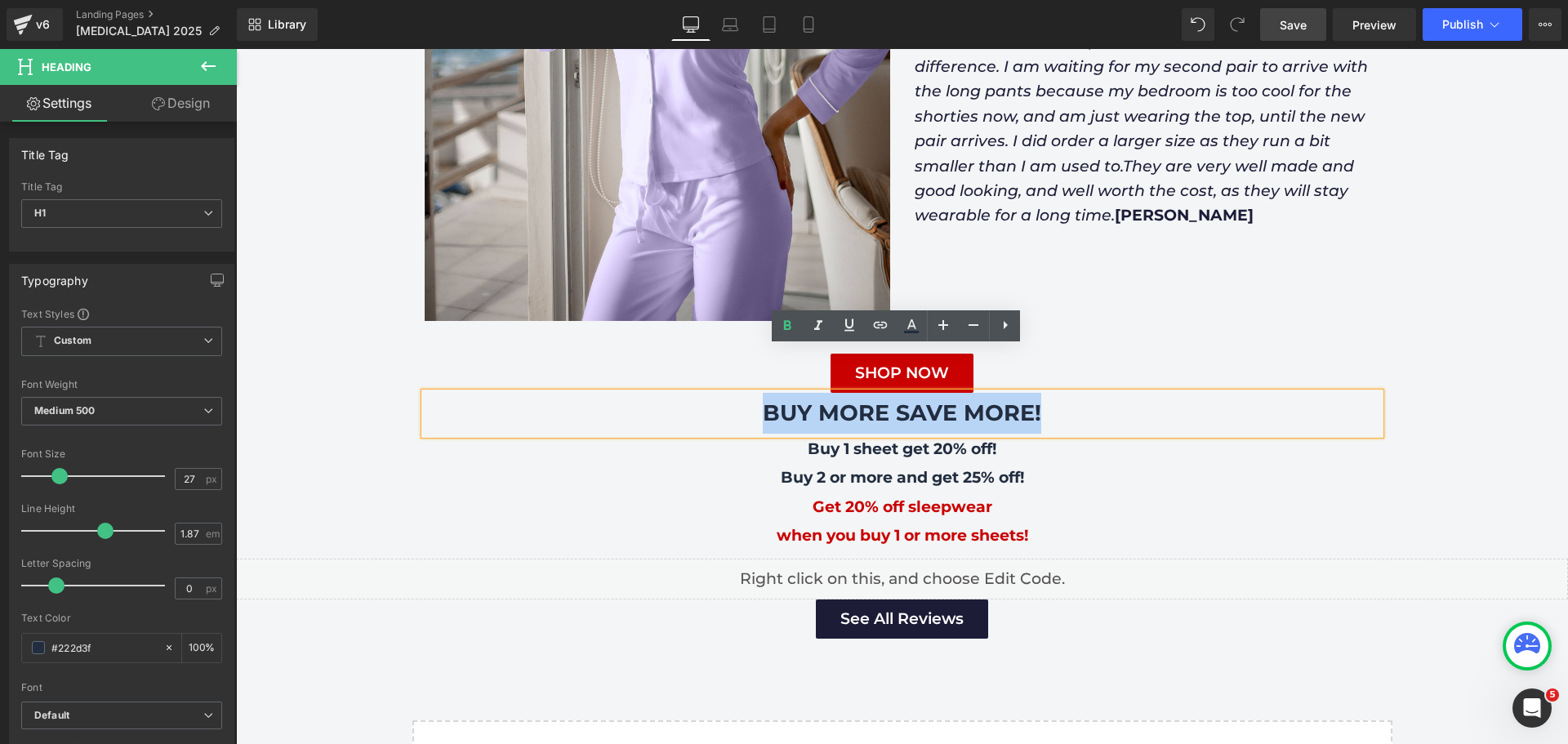
drag, startPoint x: 758, startPoint y: 370, endPoint x: 1038, endPoint y: 368, distance: 280.0
click at [1038, 393] on h1 "BUY MORE SAVE MORE!" at bounding box center [902, 413] width 955 height 40
copy b "BUY MORE SAVE MORE!"
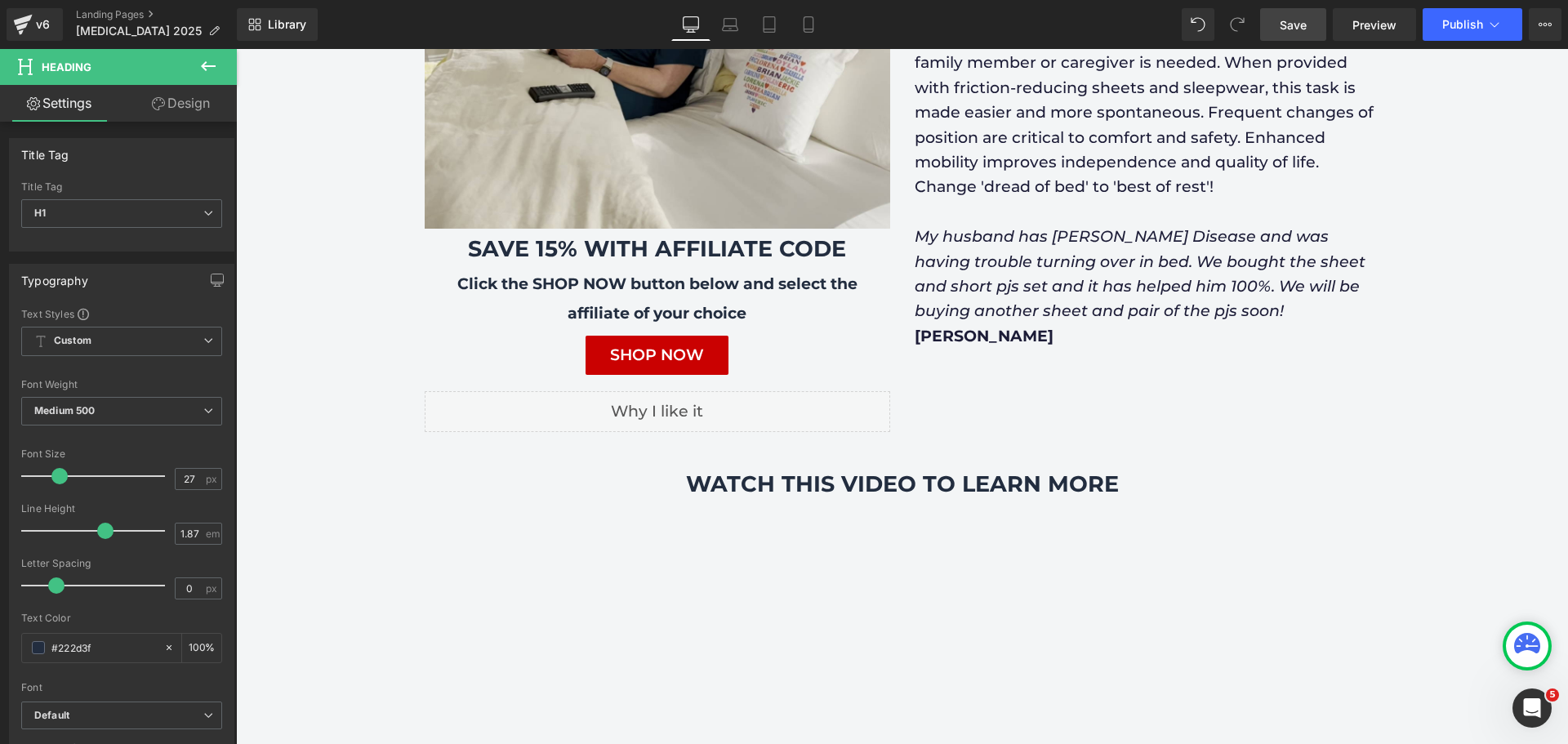
scroll to position [490, 0]
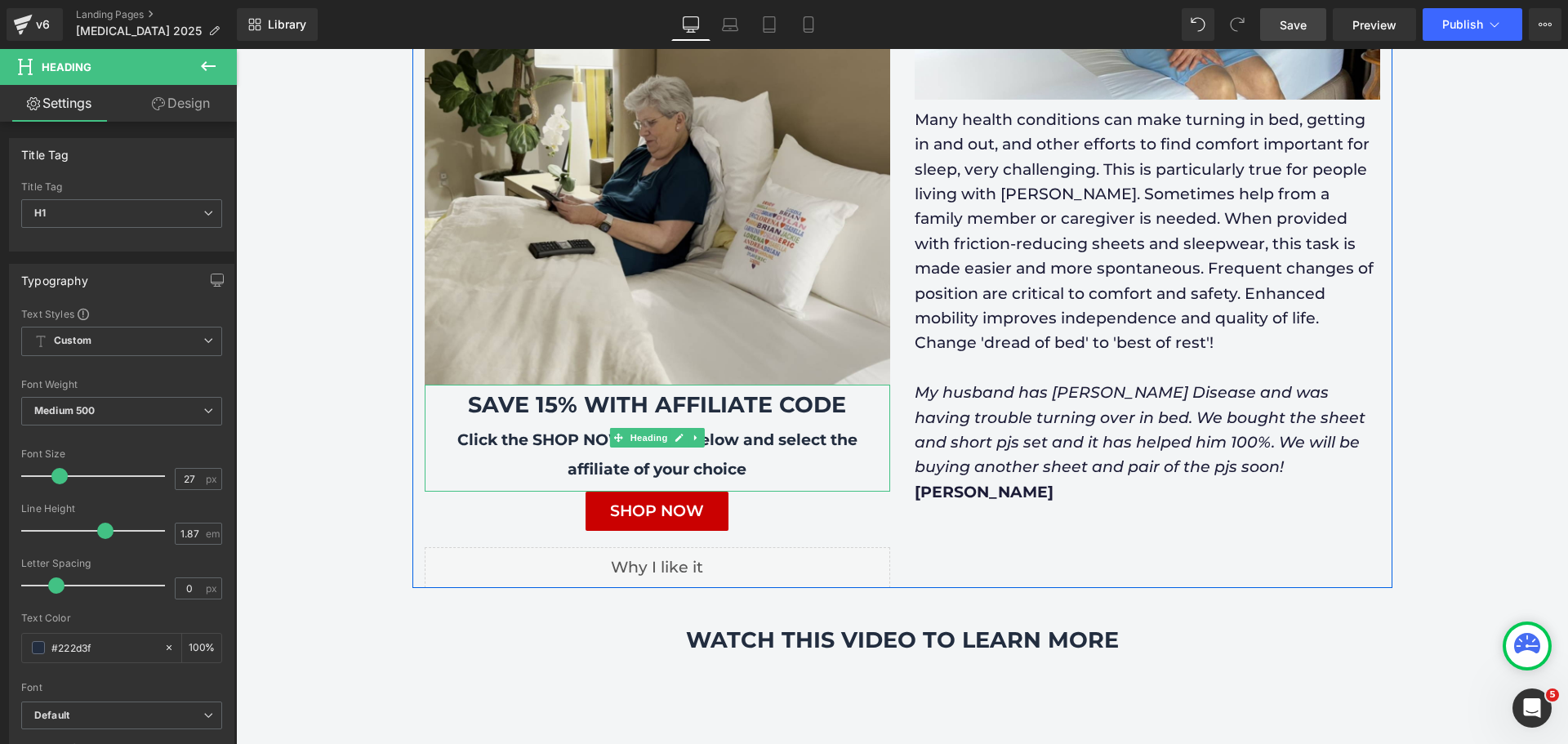
click at [613, 426] on div "Click the SHOP NOW button below and select the affiliate of your choice" at bounding box center [657, 455] width 465 height 58
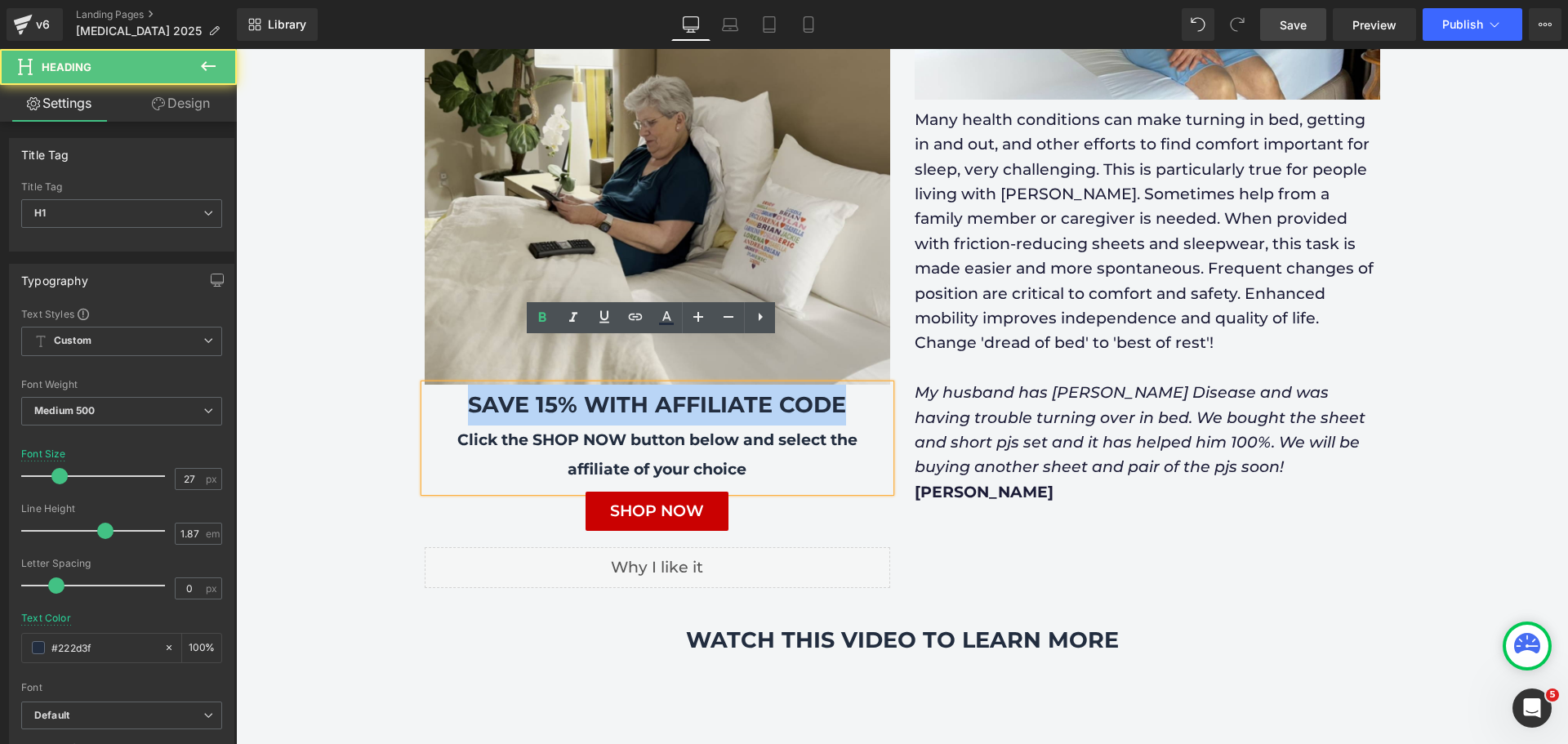
drag, startPoint x: 463, startPoint y: 361, endPoint x: 861, endPoint y: 361, distance: 398.0
click at [861, 384] on h1 "SAVE 15% WITH AFFILIATE CODE" at bounding box center [657, 405] width 465 height 40
copy b "SAVE 15% WITH AFFILIATE CODE"
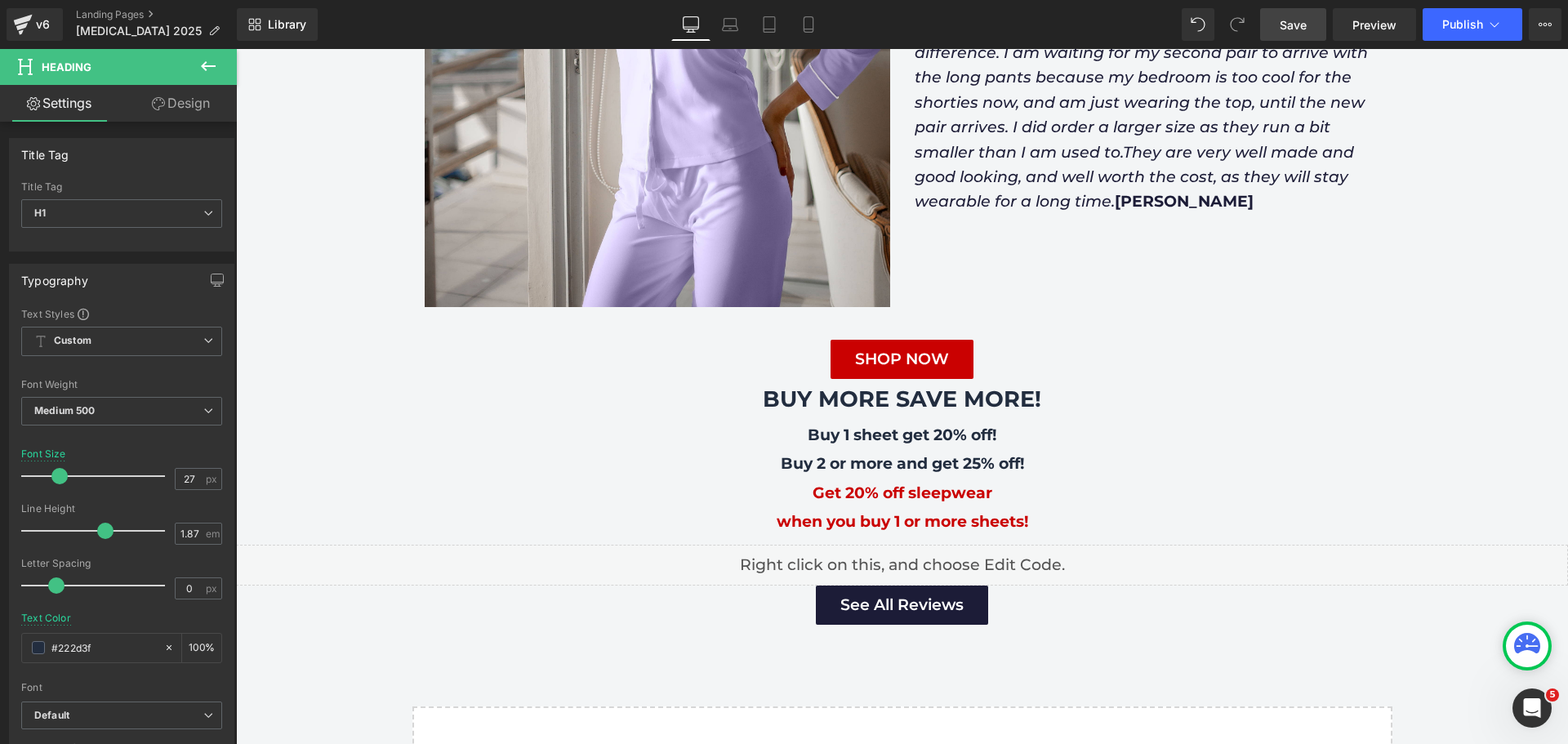
scroll to position [2776, 0]
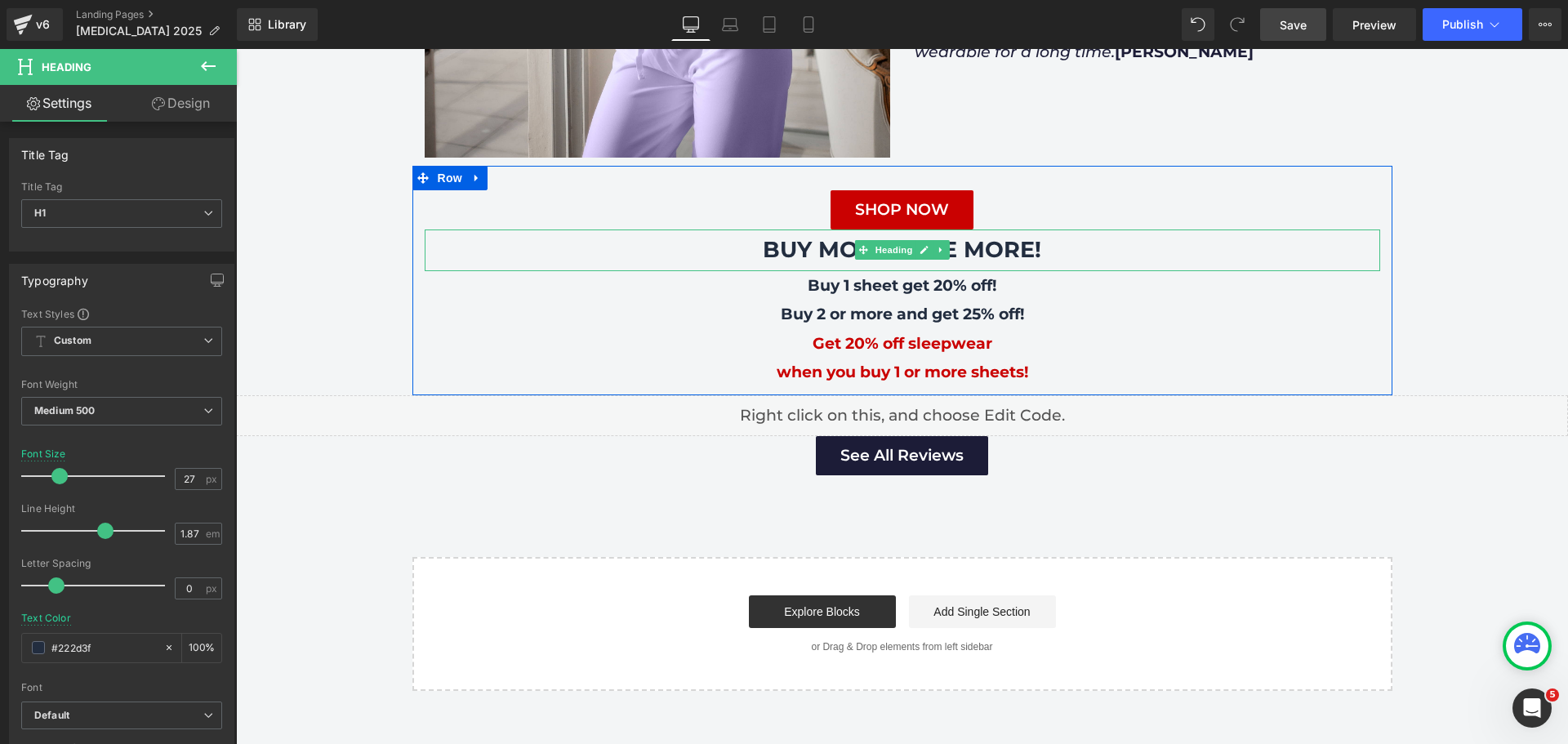
drag, startPoint x: 975, startPoint y: 213, endPoint x: 1009, endPoint y: 211, distance: 34.1
click at [975, 236] on b "BUY MORE SAVE MORE!" at bounding box center [901, 249] width 279 height 27
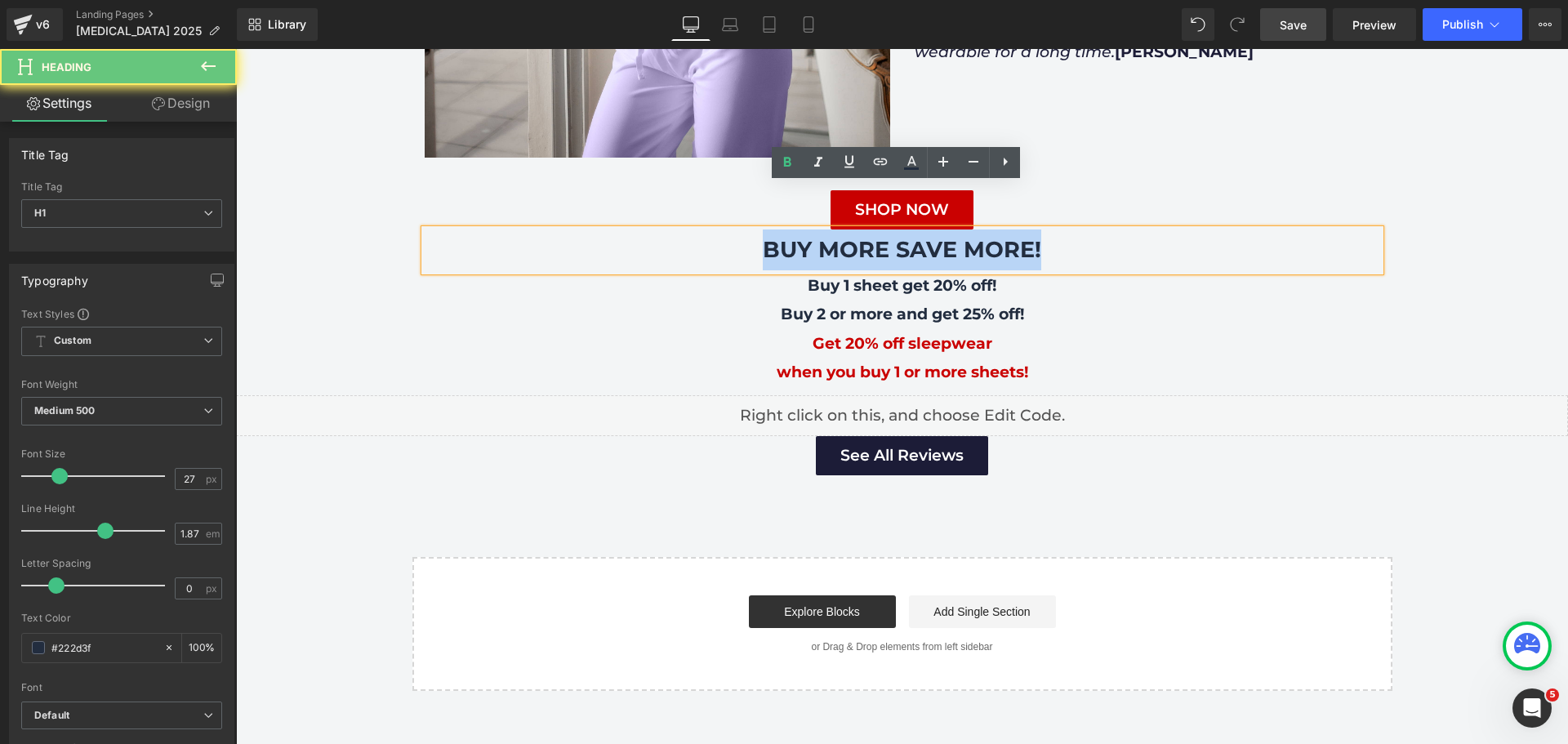
drag, startPoint x: 1075, startPoint y: 203, endPoint x: 697, endPoint y: 201, distance: 378.0
click at [697, 230] on h1 "BUY MORE SAVE MORE!" at bounding box center [902, 250] width 955 height 40
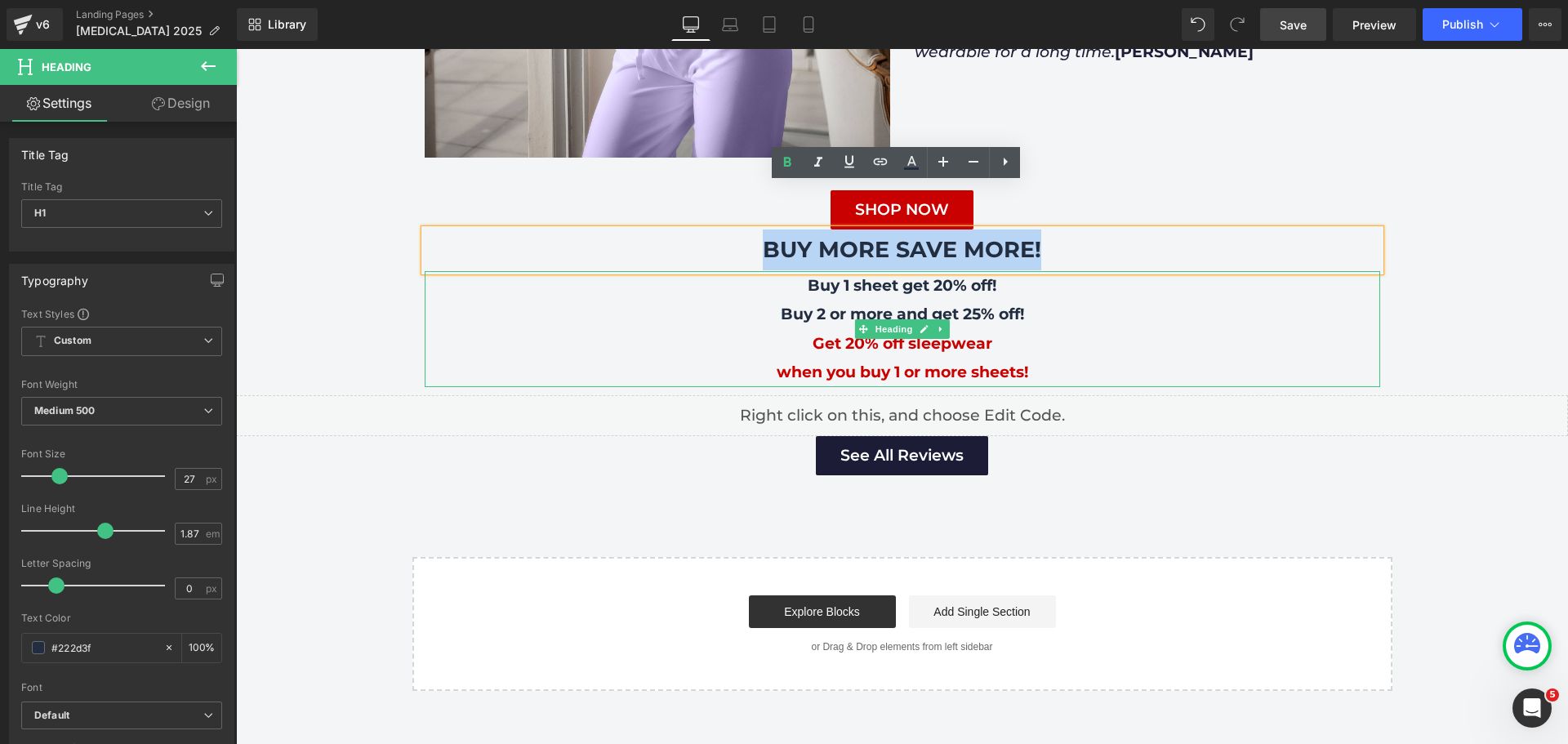
paste div
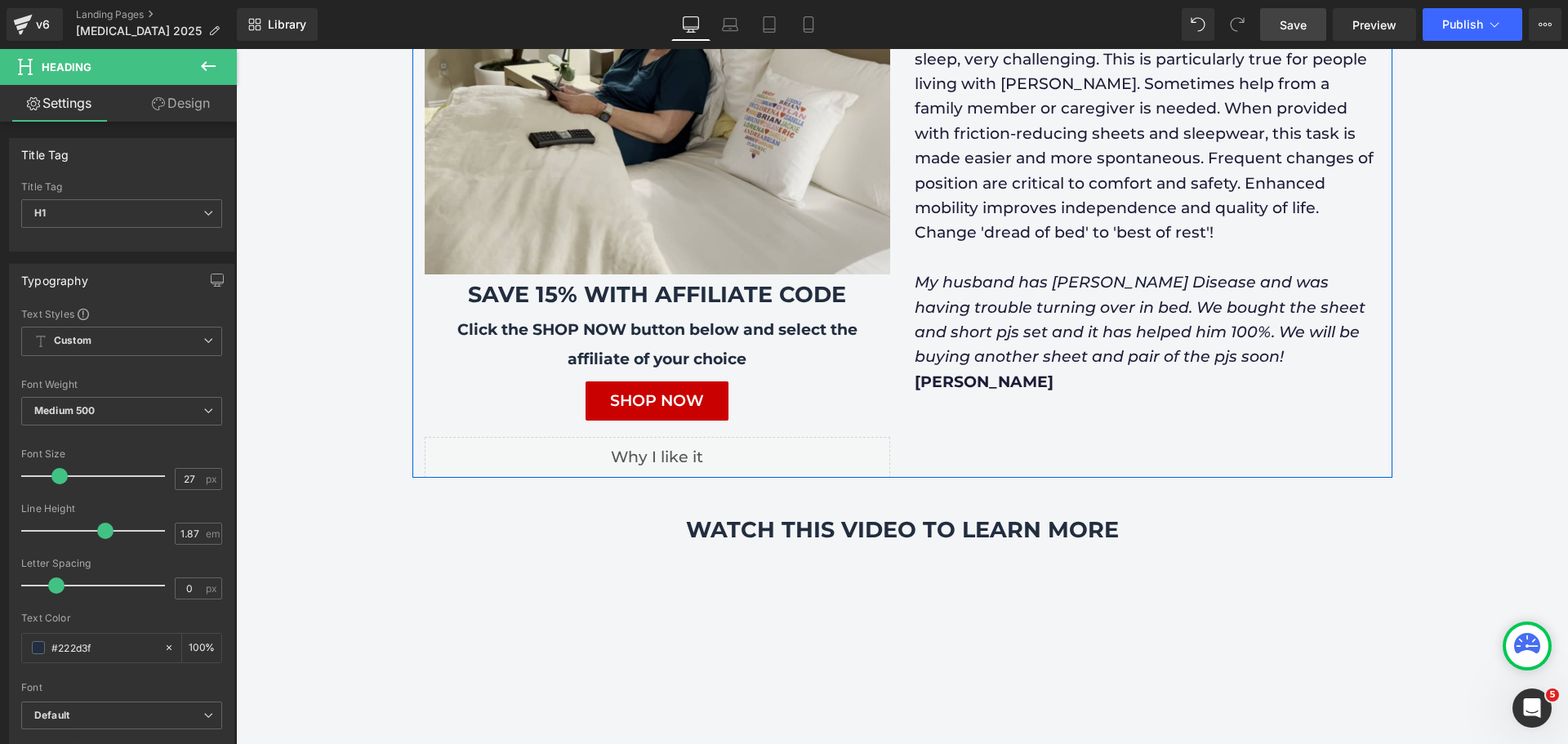
scroll to position [572, 0]
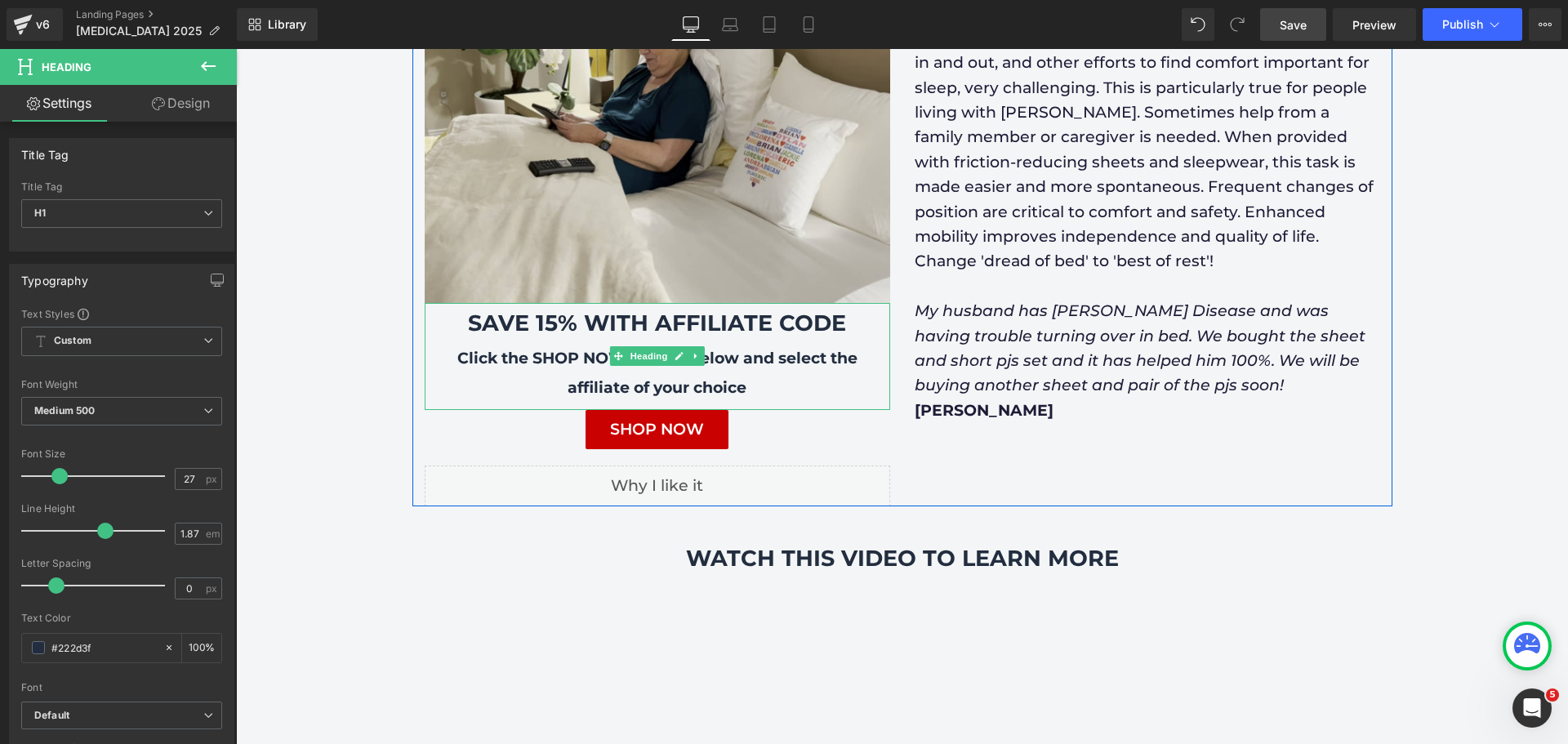
click at [474, 348] on b "Click the SHOP NOW button below and select the affiliate of your choice" at bounding box center [657, 372] width 400 height 48
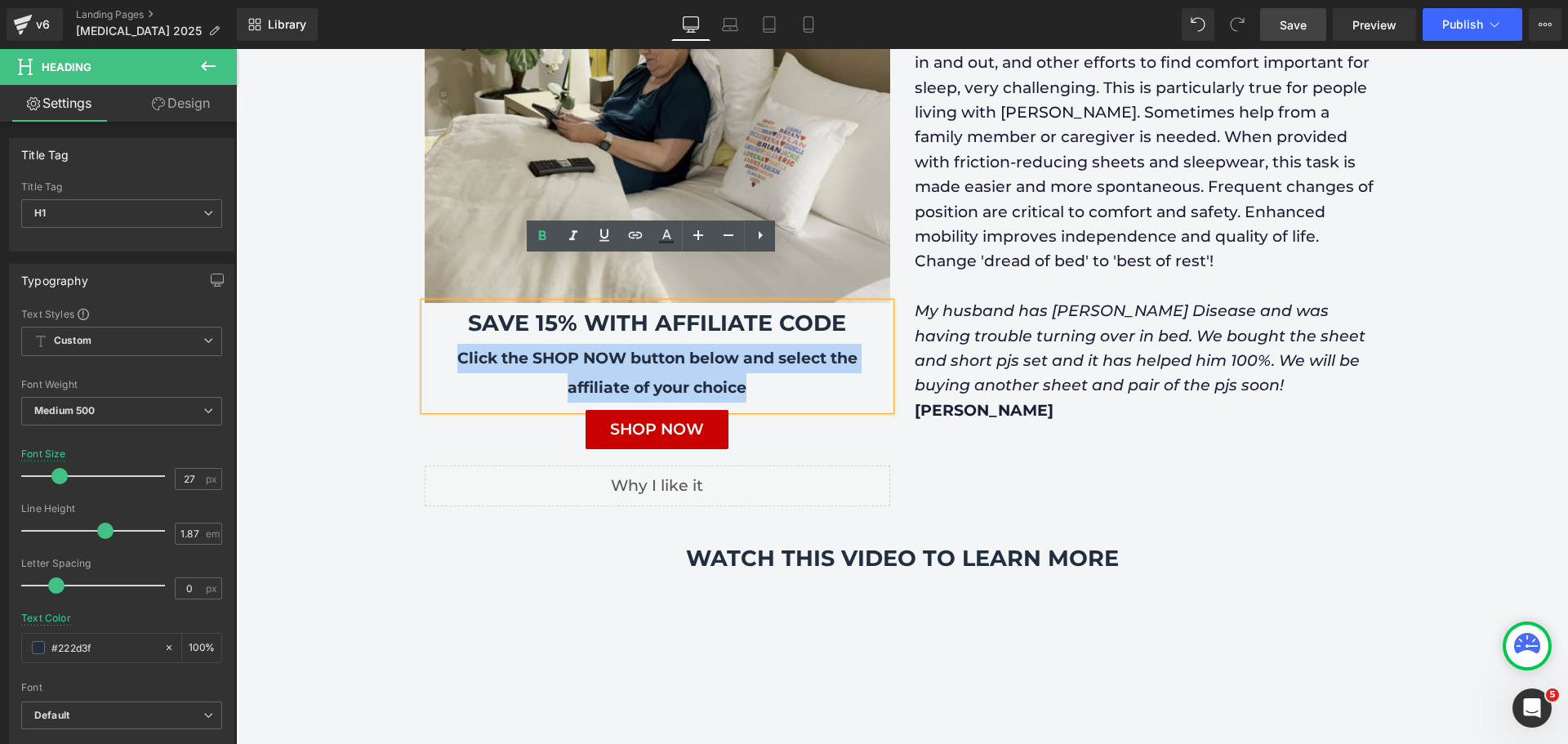
drag, startPoint x: 449, startPoint y: 313, endPoint x: 755, endPoint y: 339, distance: 307.1
click at [755, 344] on div "Click the SHOP NOW button below and select the affiliate of your choice" at bounding box center [657, 373] width 465 height 58
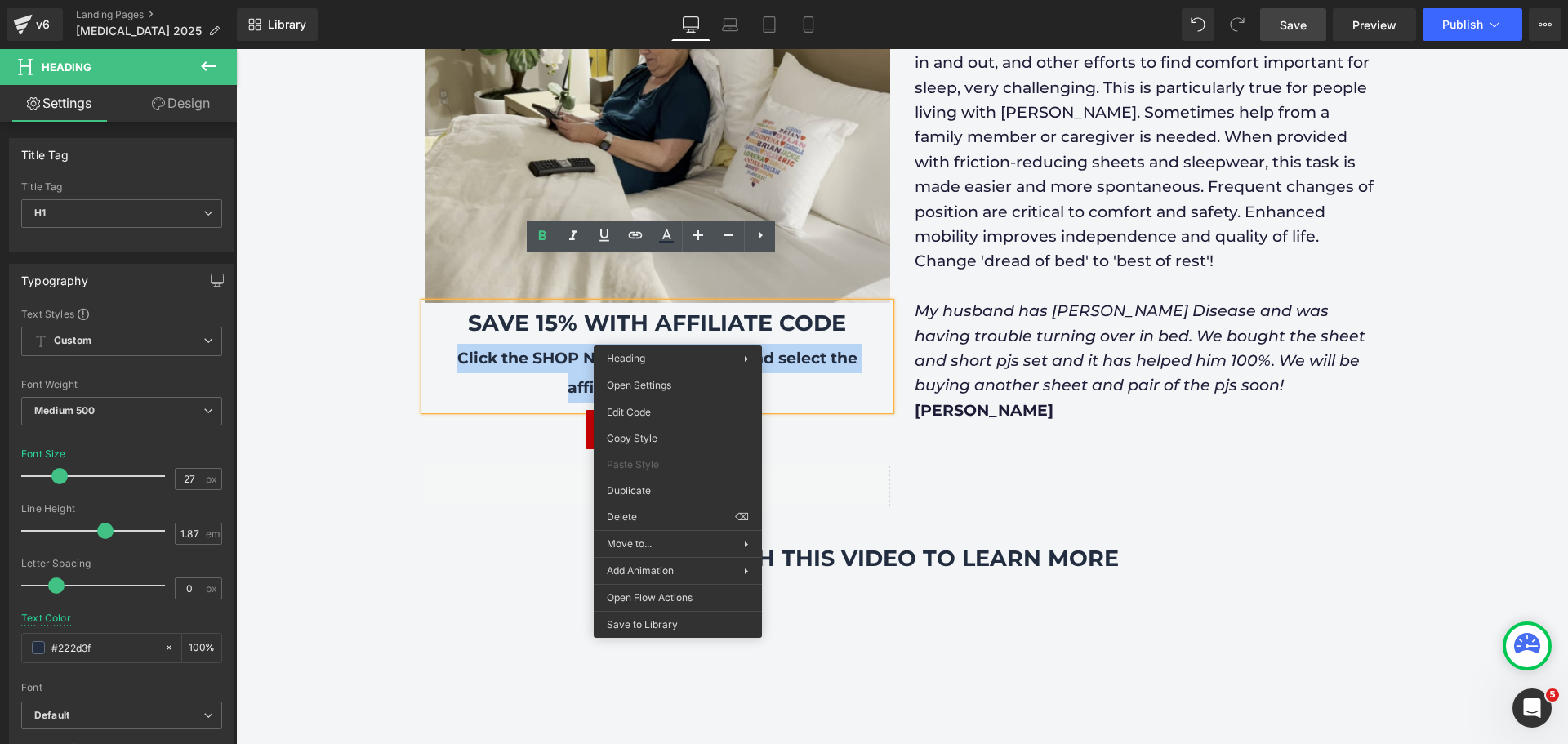
copy b "Click the SHOP NOW button below and select the affiliate of your choice"
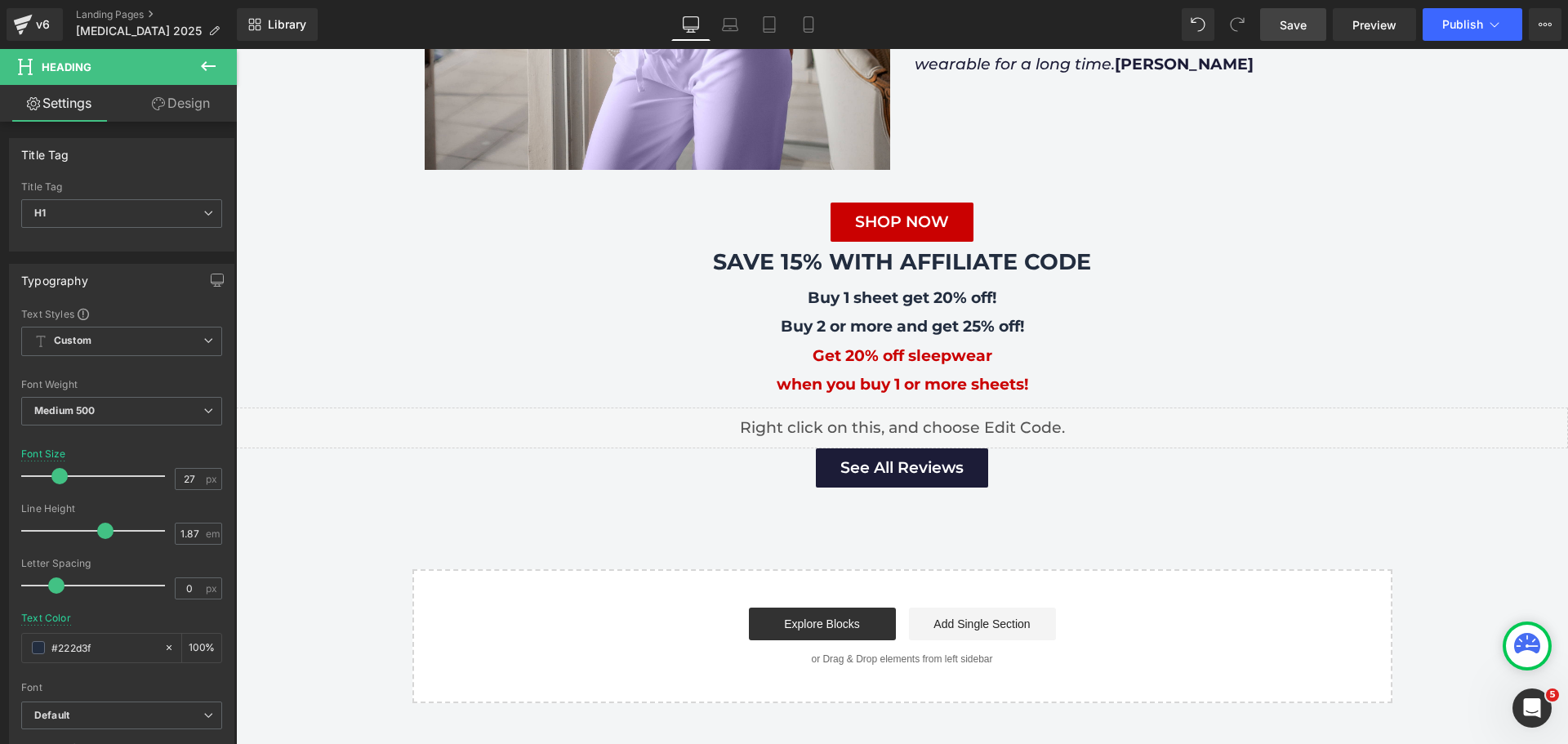
scroll to position [2776, 0]
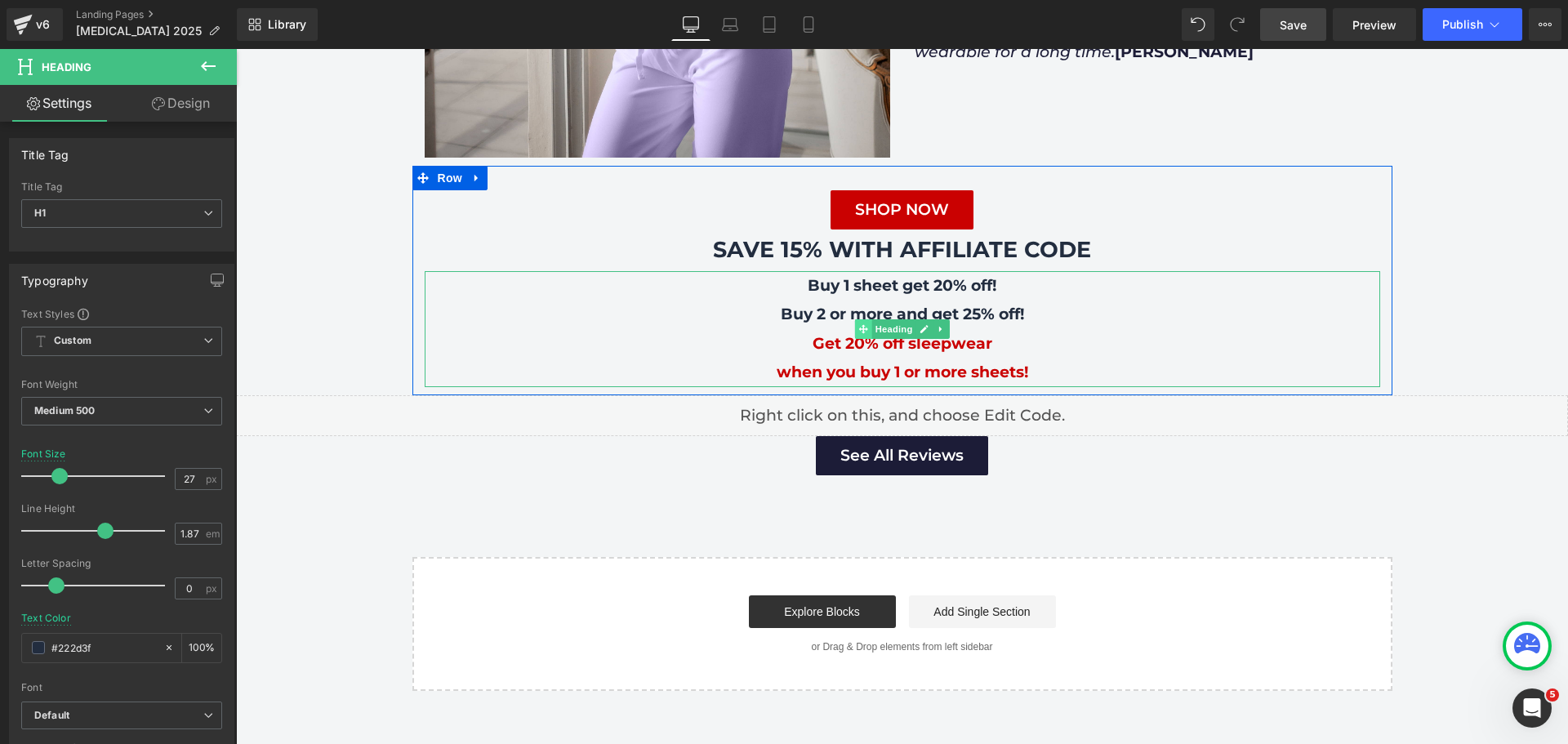
click at [861, 319] on span at bounding box center [862, 329] width 17 height 19
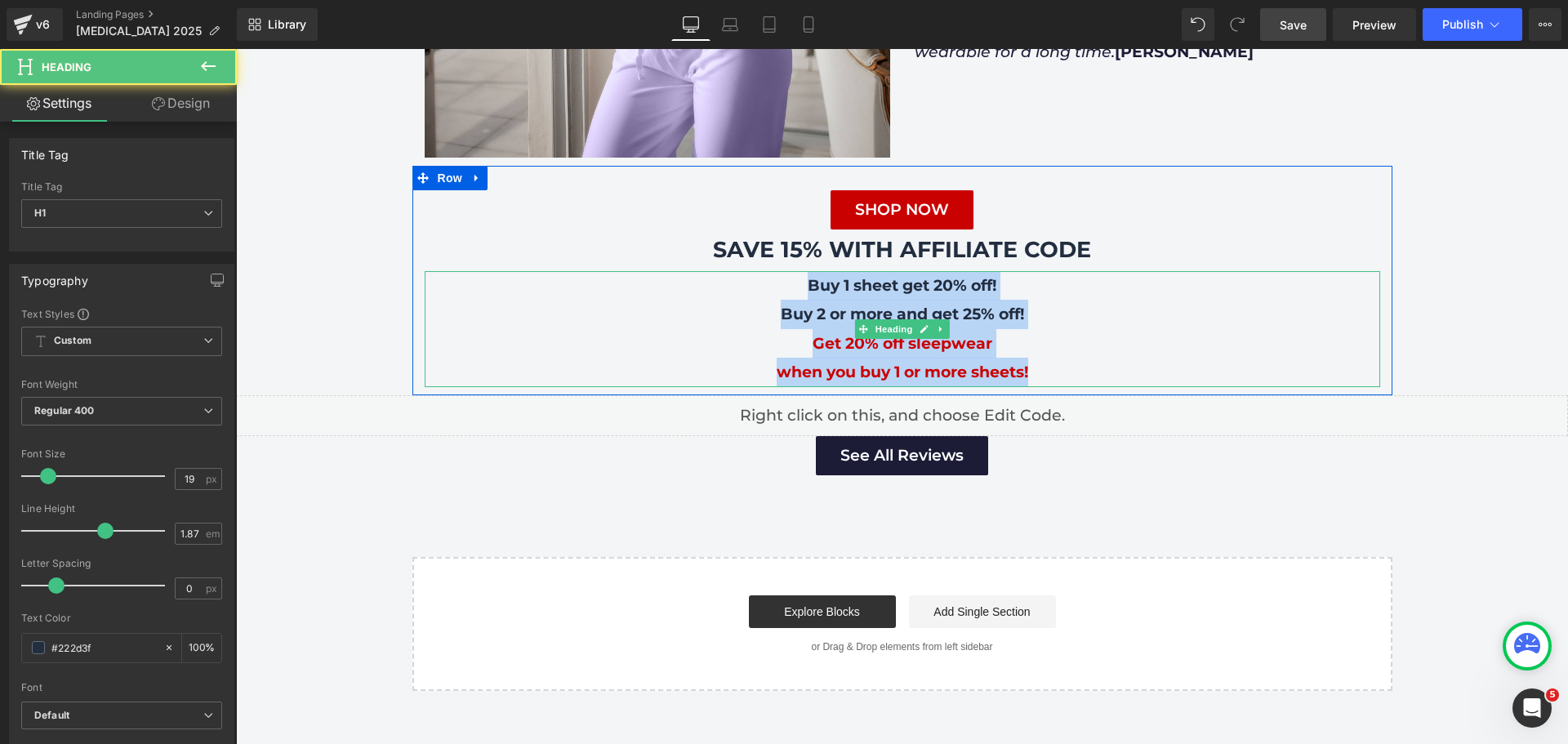
drag, startPoint x: 802, startPoint y: 239, endPoint x: 1067, endPoint y: 324, distance: 278.3
click at [1067, 324] on div "Buy 1 sheet get 20% off! Buy 2 or more and get 25% off! Get 20% off sleepwear w…" at bounding box center [902, 329] width 955 height 116
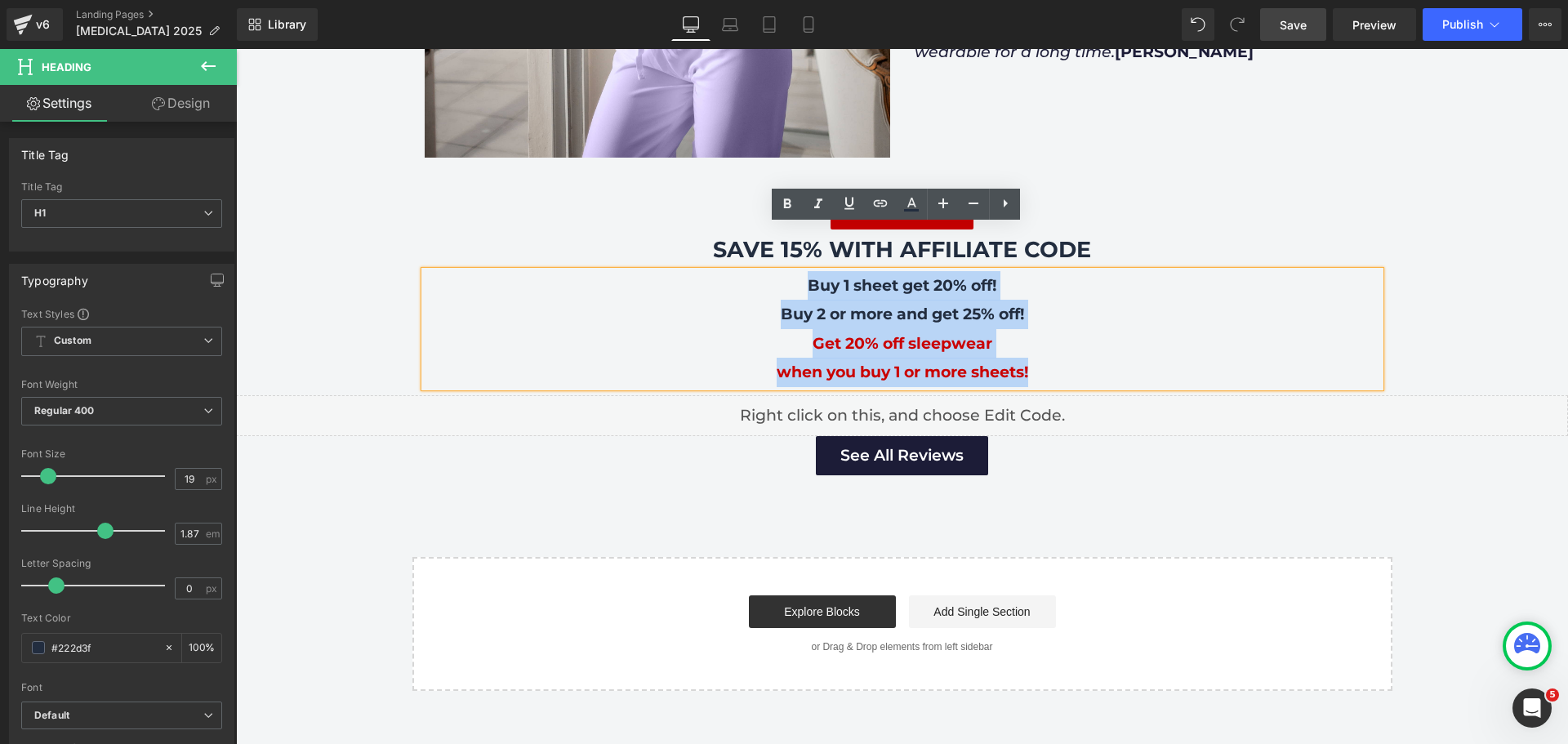
paste div
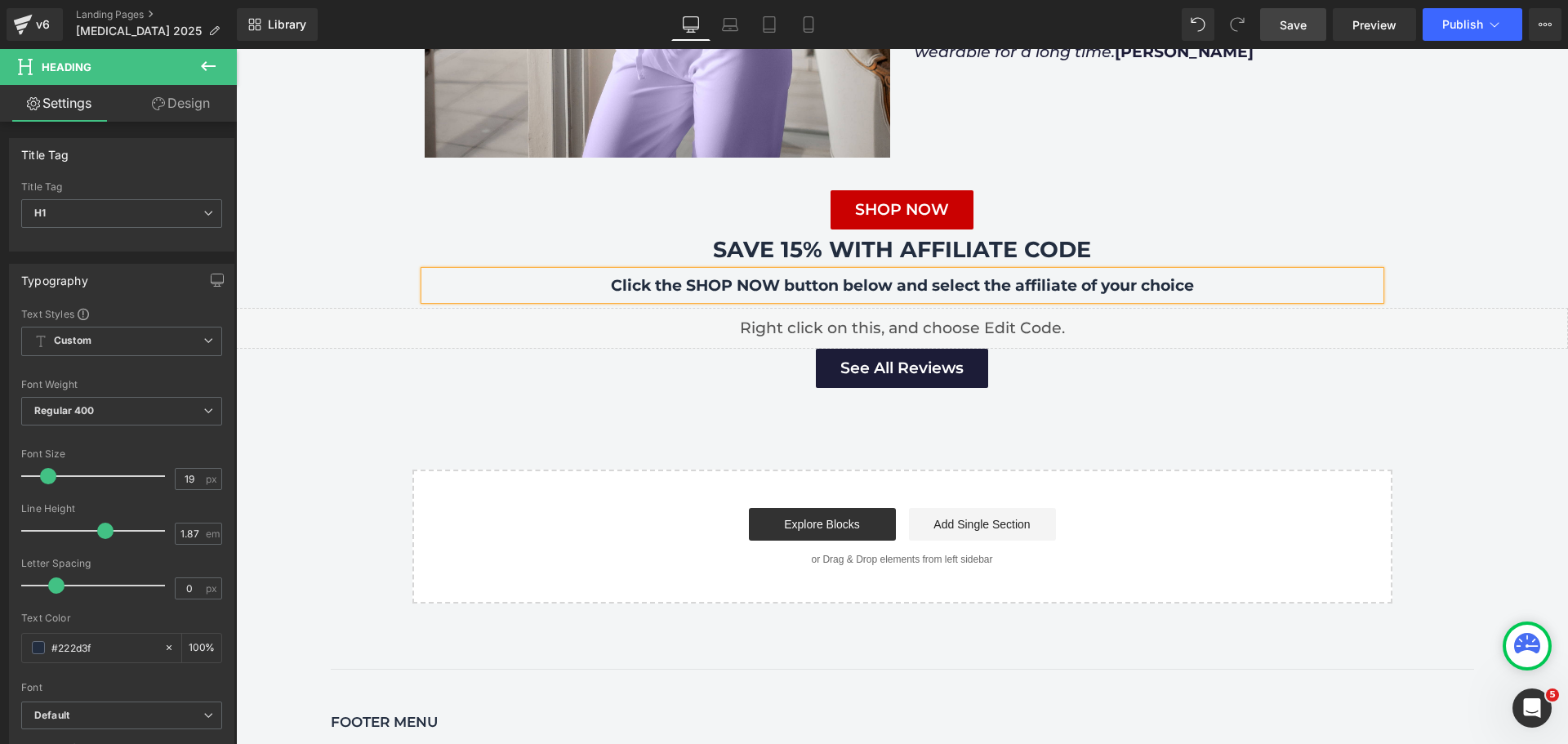
click at [856, 276] on b "Click the SHOP NOW button below and select the affiliate of your choice" at bounding box center [901, 285] width 583 height 18
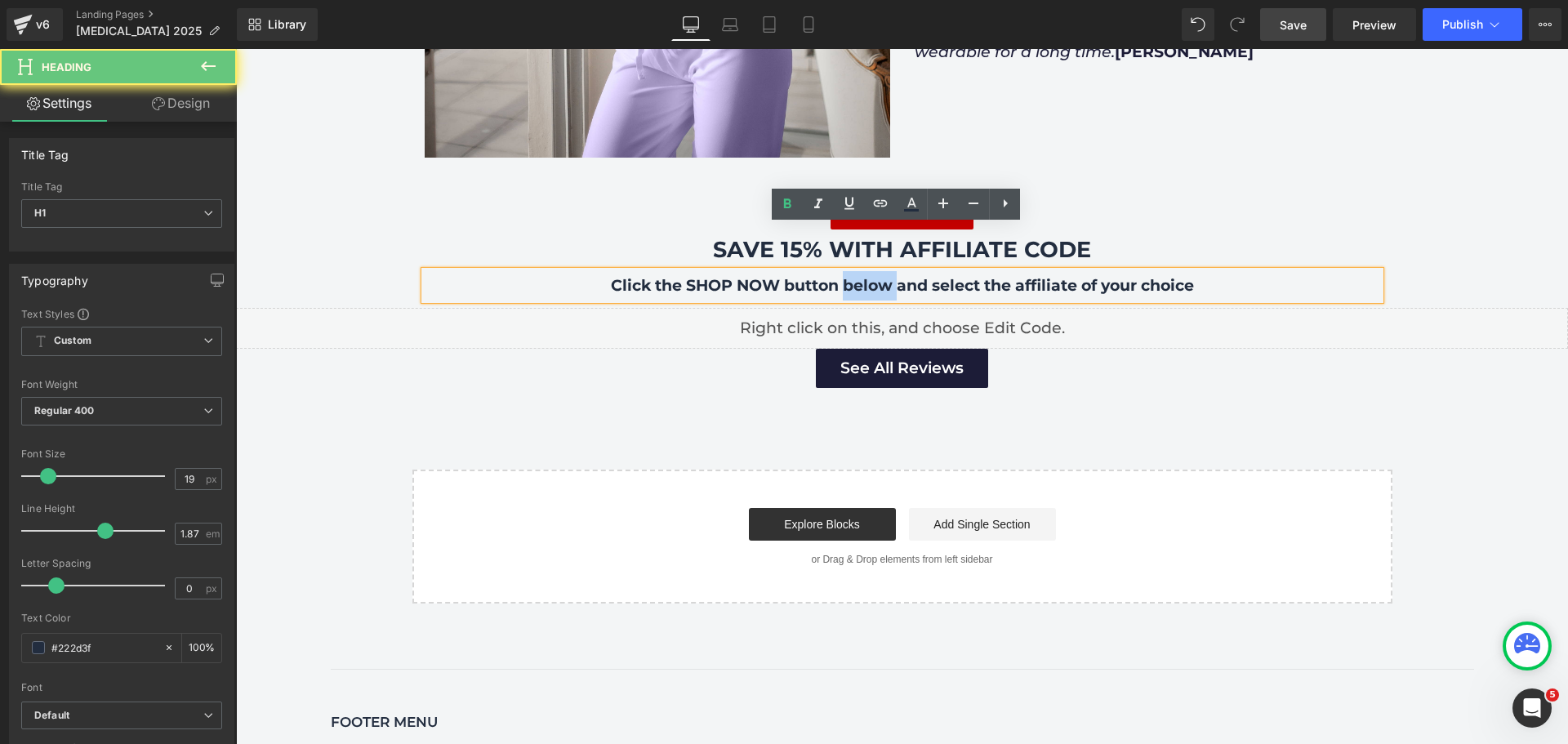
click at [856, 276] on b "Click the SHOP NOW button below and select the affiliate of your choice" at bounding box center [901, 285] width 583 height 18
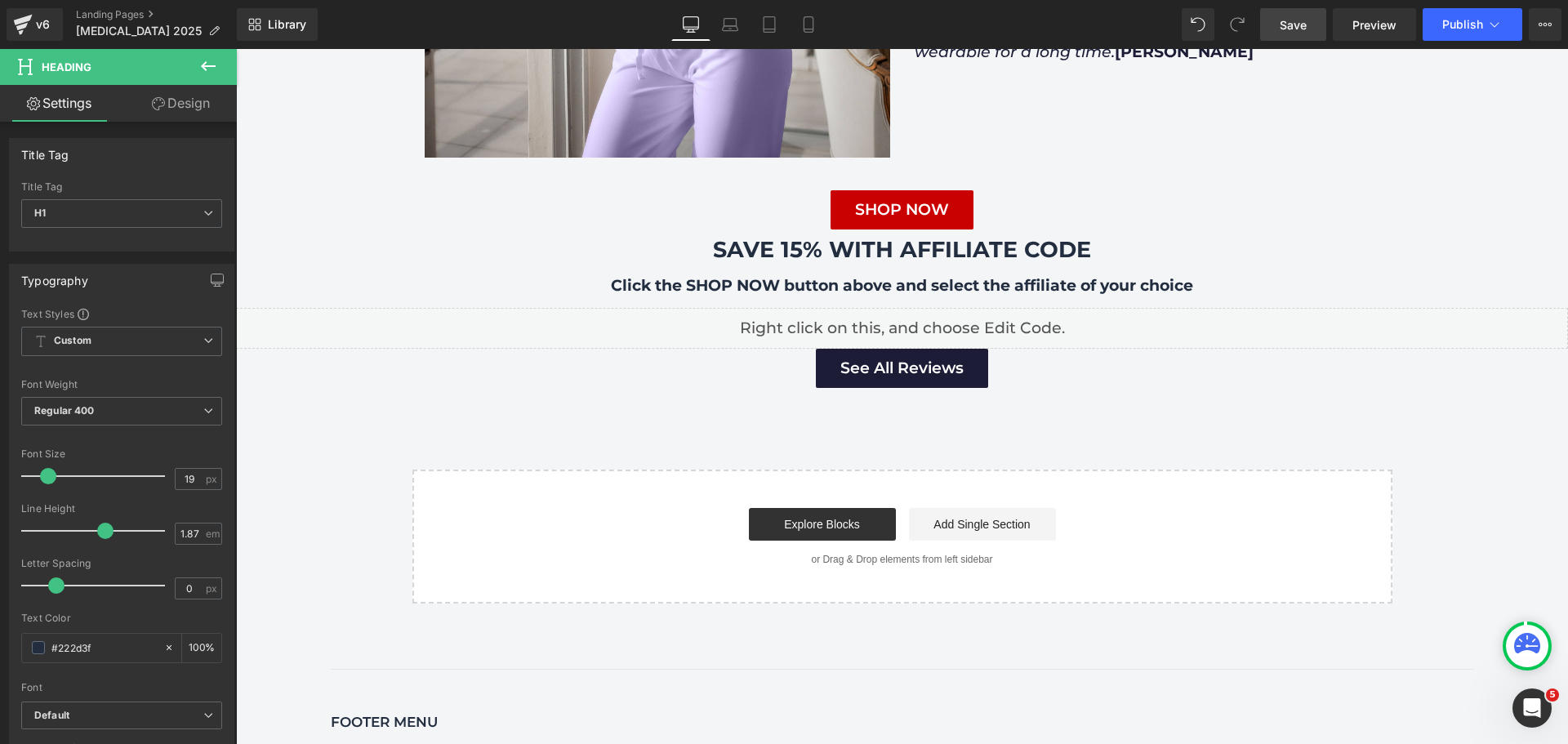
click at [1299, 25] on span "Save" at bounding box center [1293, 25] width 27 height 17
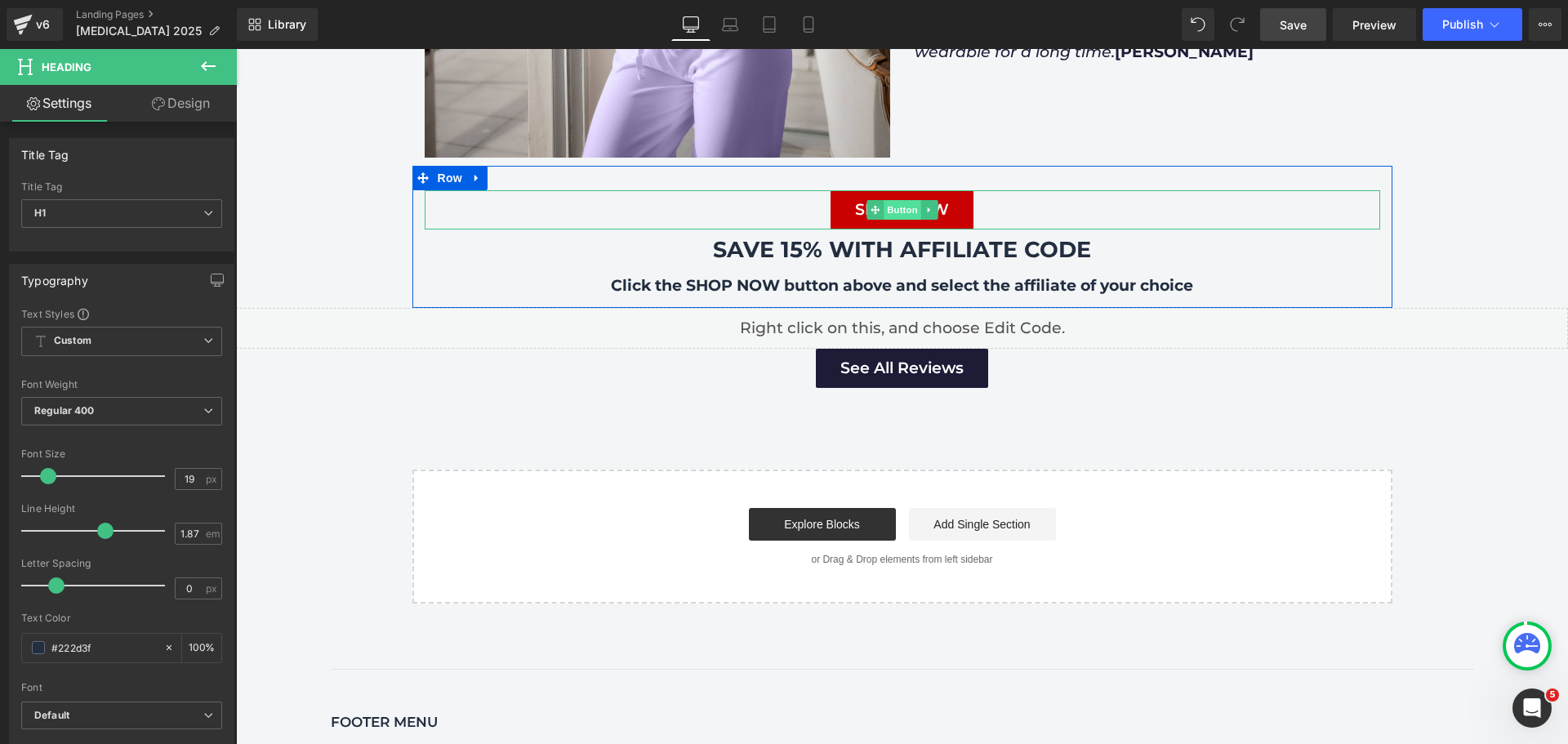
click at [891, 200] on span "Button" at bounding box center [902, 209] width 38 height 19
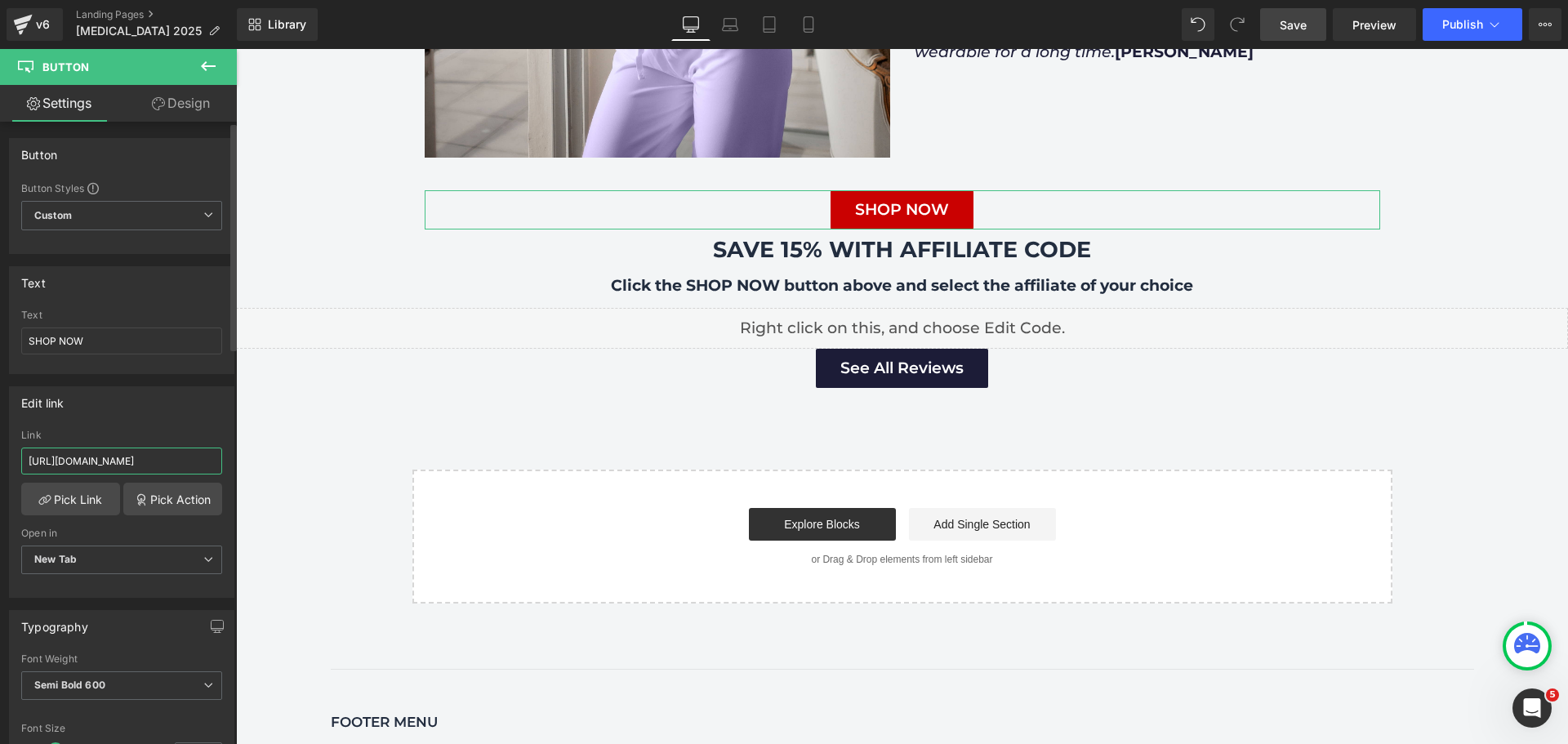
scroll to position [0, 51]
drag, startPoint x: 262, startPoint y: 505, endPoint x: 238, endPoint y: 464, distance: 47.5
paste input "pages/landing-page-aug-4-07-59-41?_ab=0&key=1722799974870"
type input "[URL][DOMAIN_NAME]"
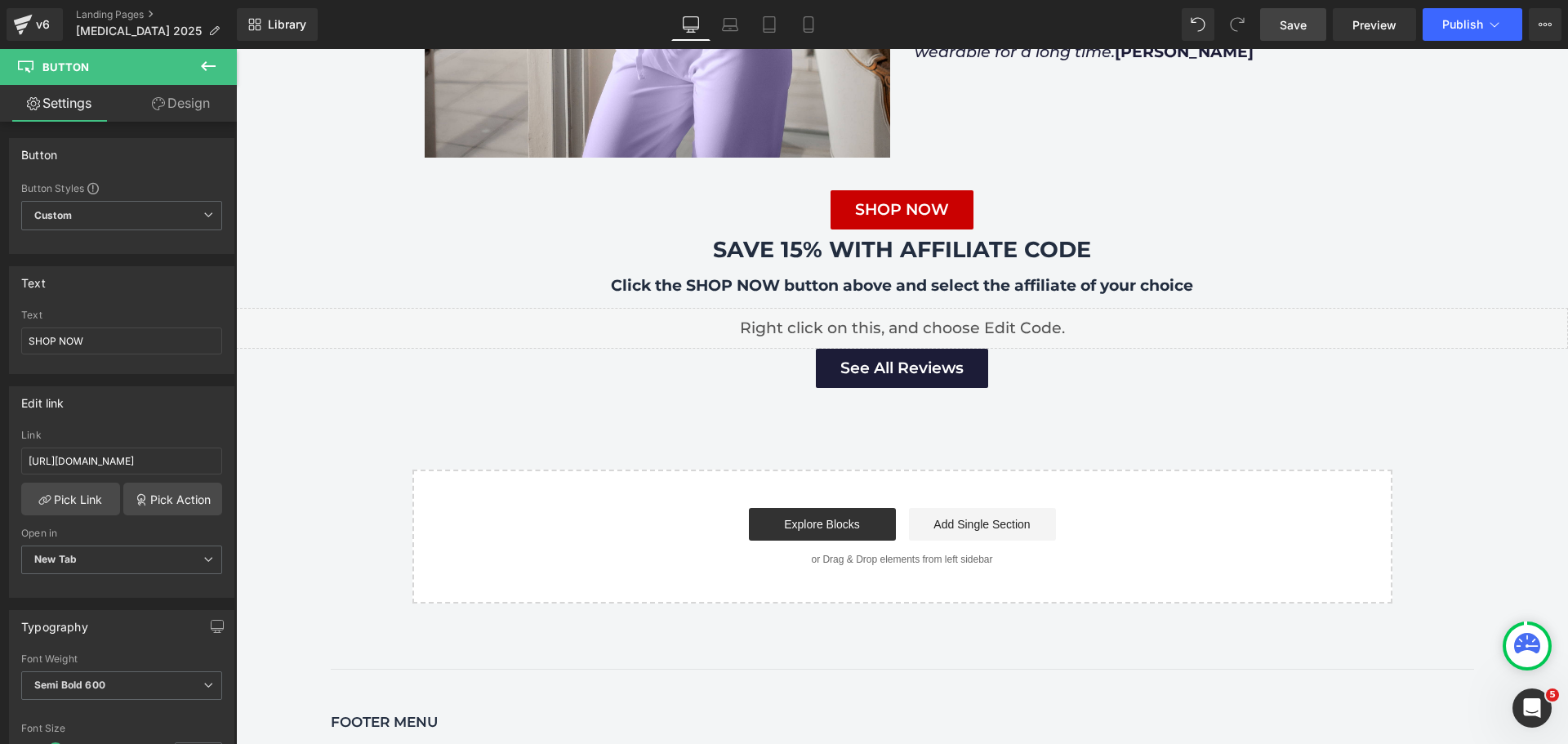
click at [1283, 33] on link "Save" at bounding box center [1293, 24] width 66 height 33
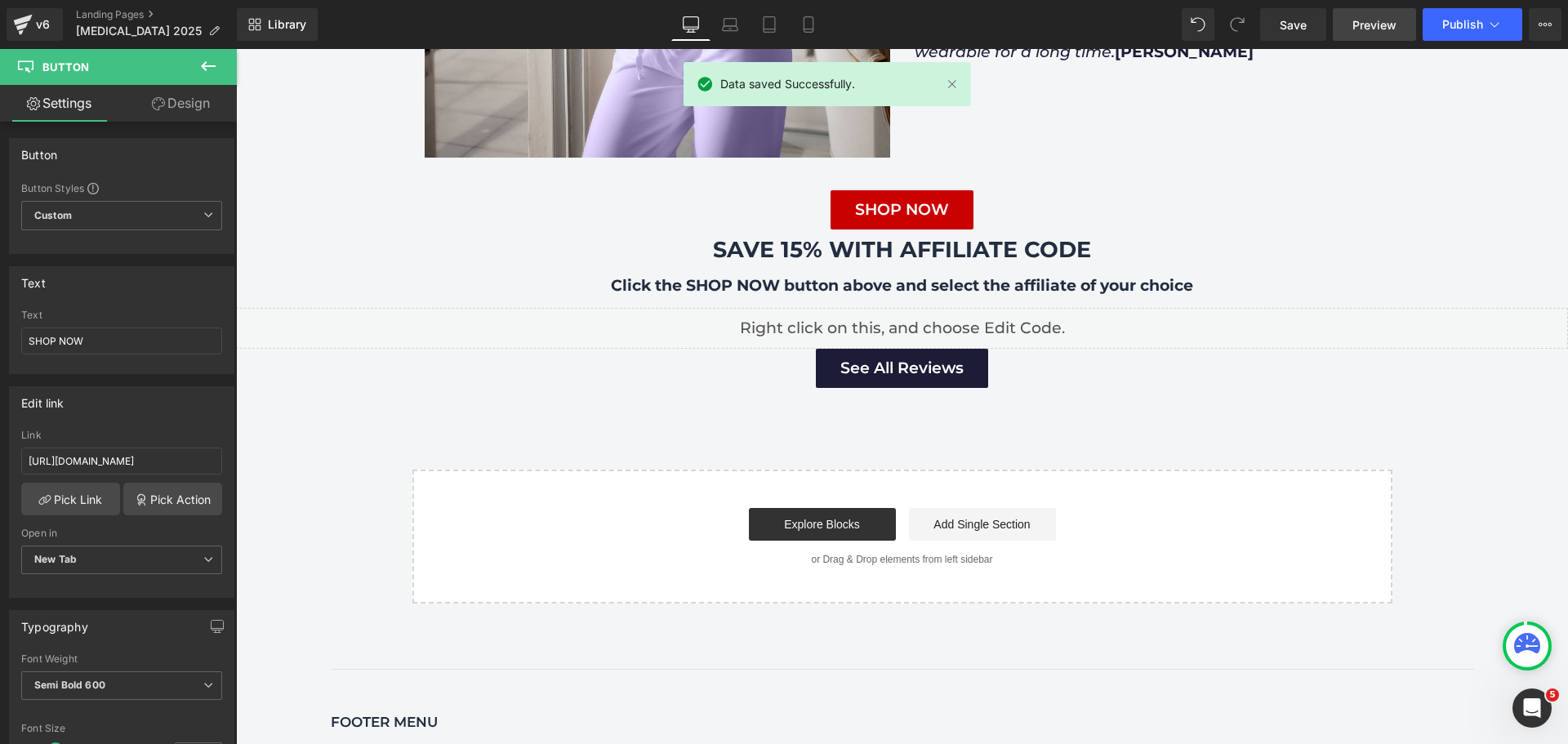
click at [1382, 30] on span "Preview" at bounding box center [1374, 25] width 44 height 17
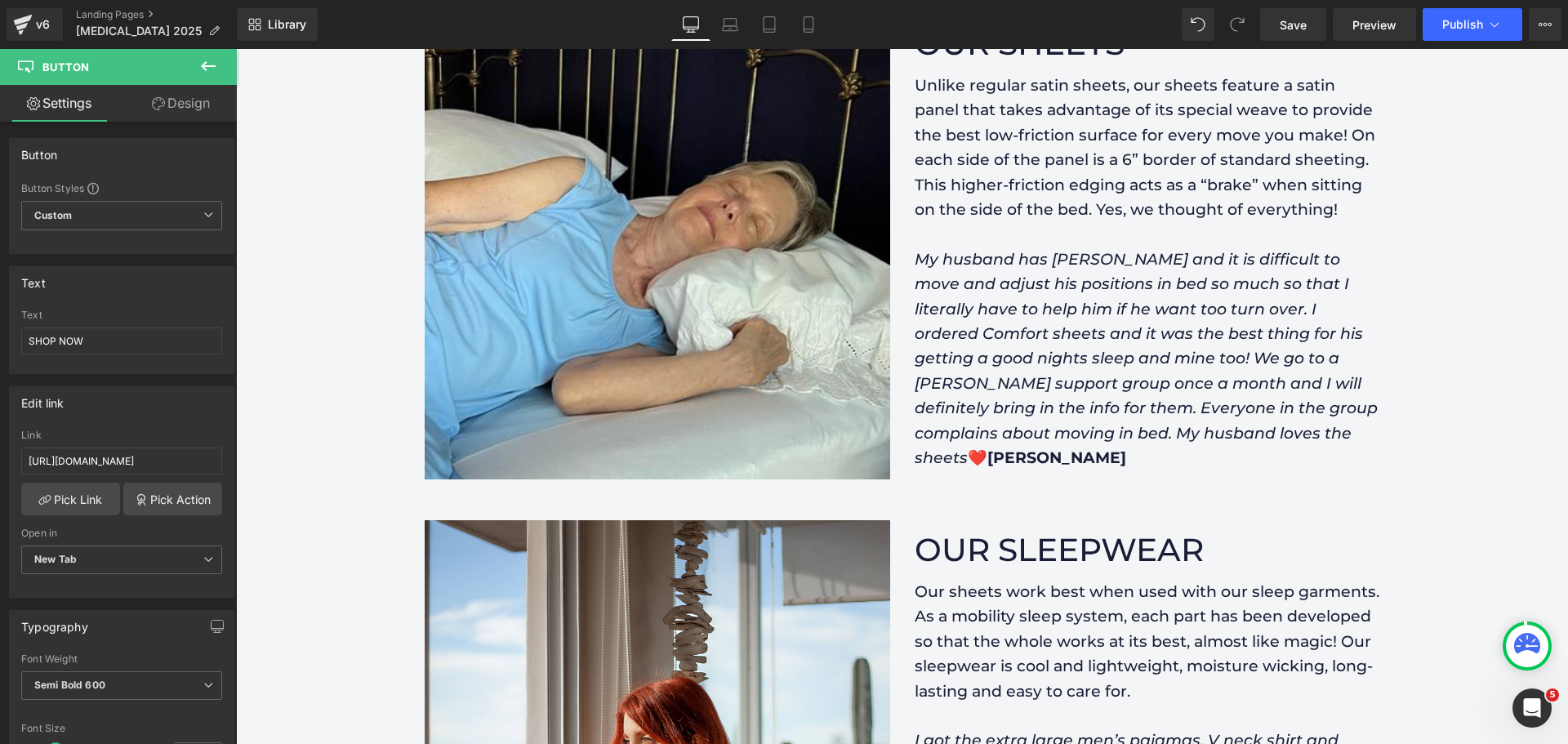
scroll to position [1715, 0]
click at [1469, 23] on span "Publish" at bounding box center [1462, 24] width 40 height 13
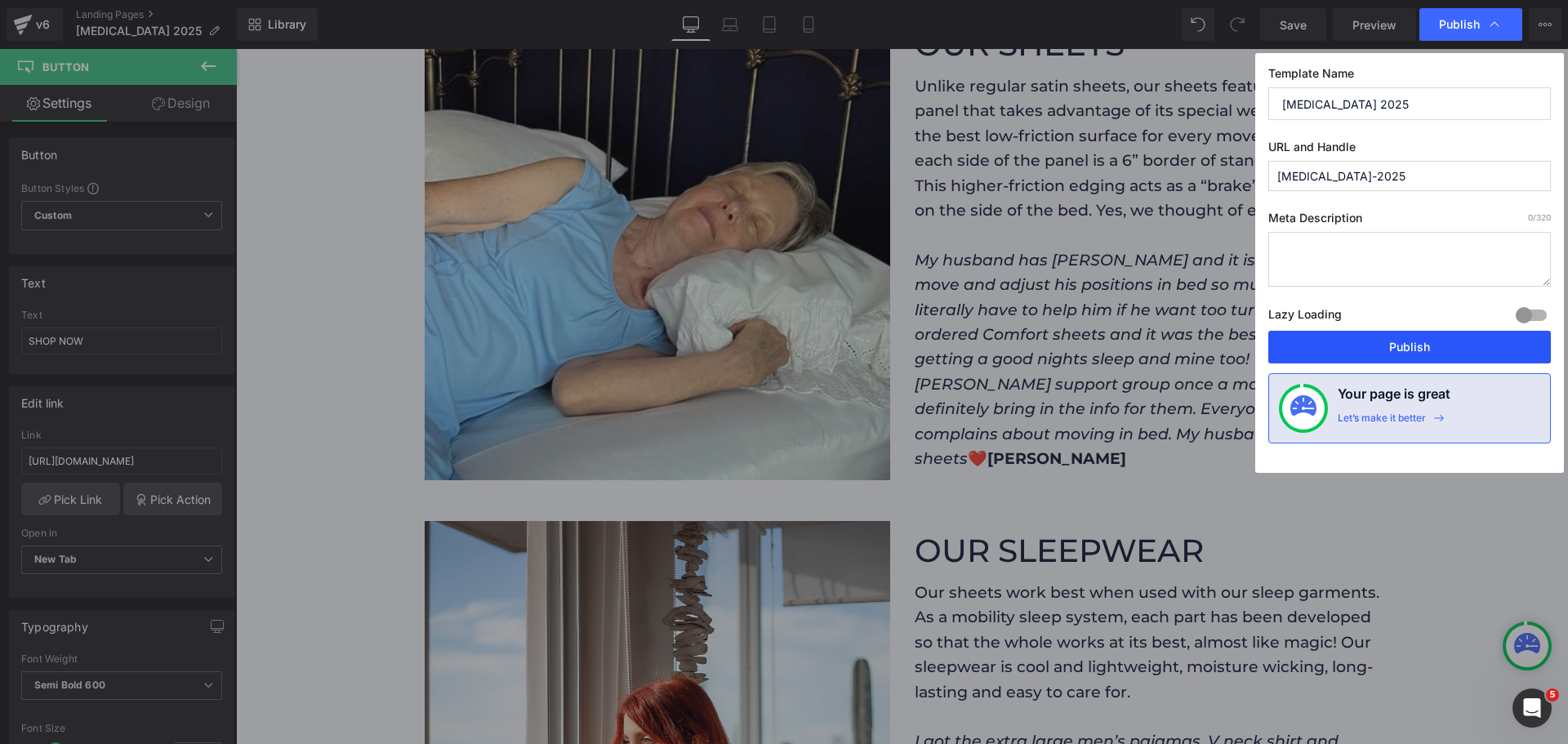
click at [1405, 356] on button "Publish" at bounding box center [1409, 346] width 282 height 33
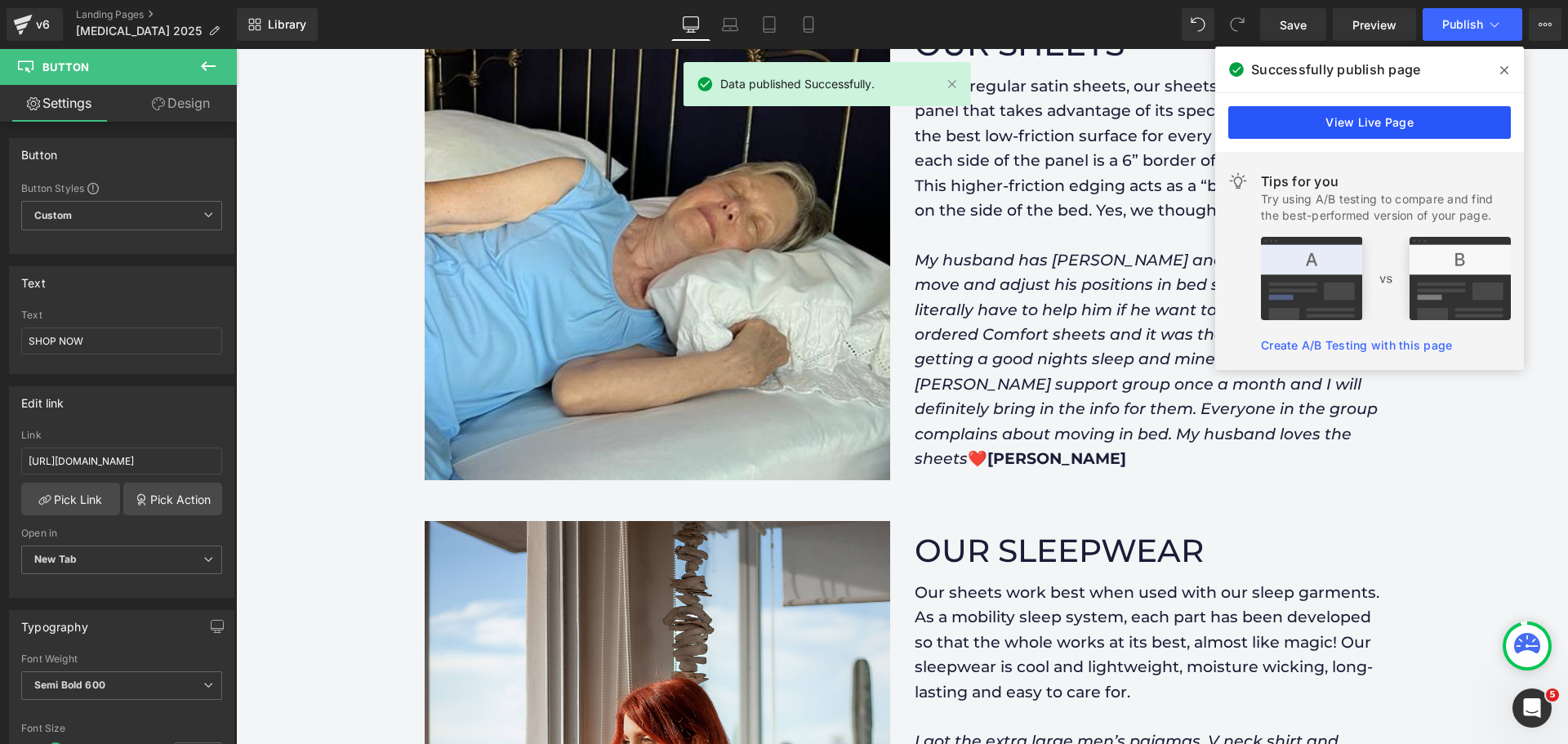
click at [1356, 128] on link "View Live Page" at bounding box center [1368, 122] width 282 height 33
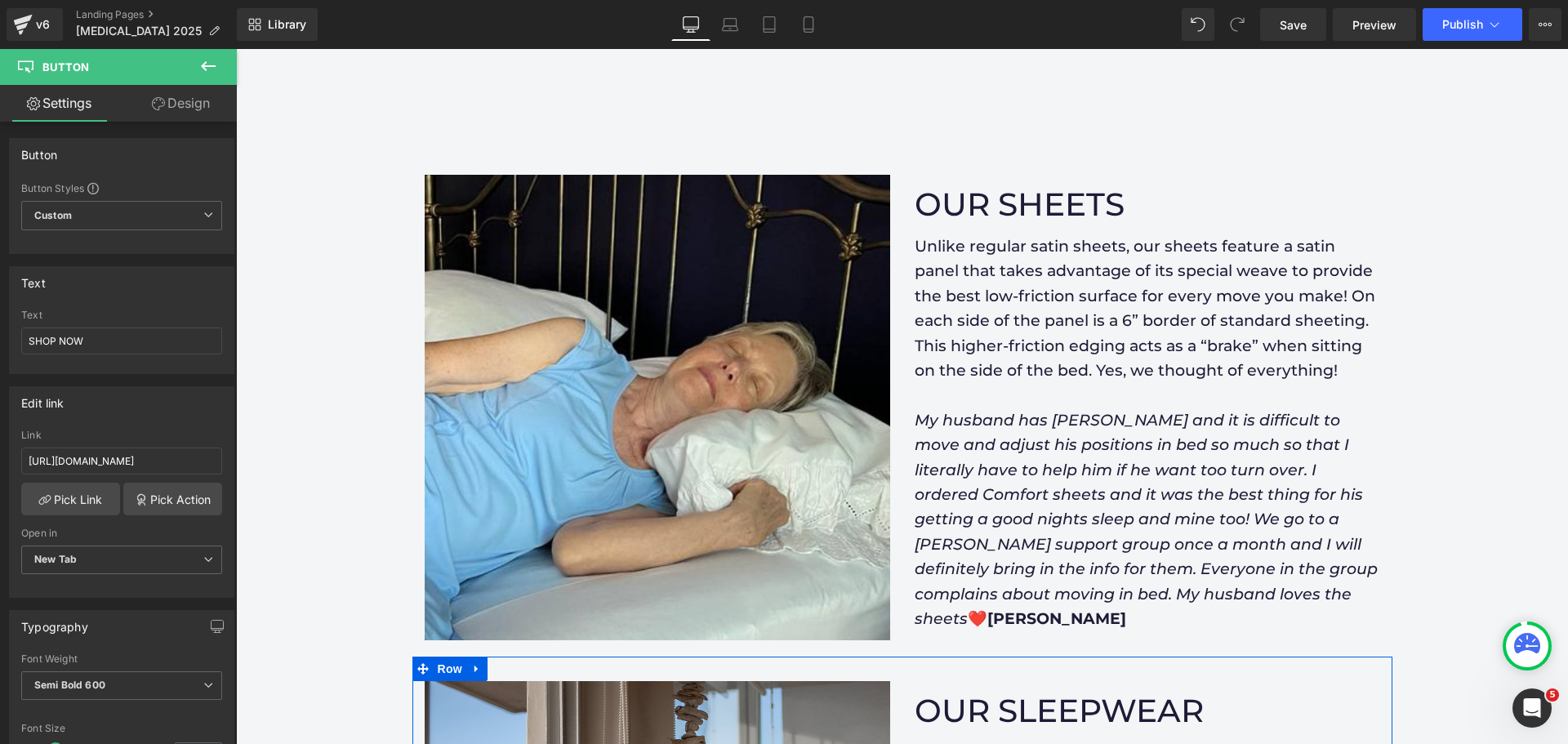
scroll to position [1551, 0]
